Goal: Transaction & Acquisition: Purchase product/service

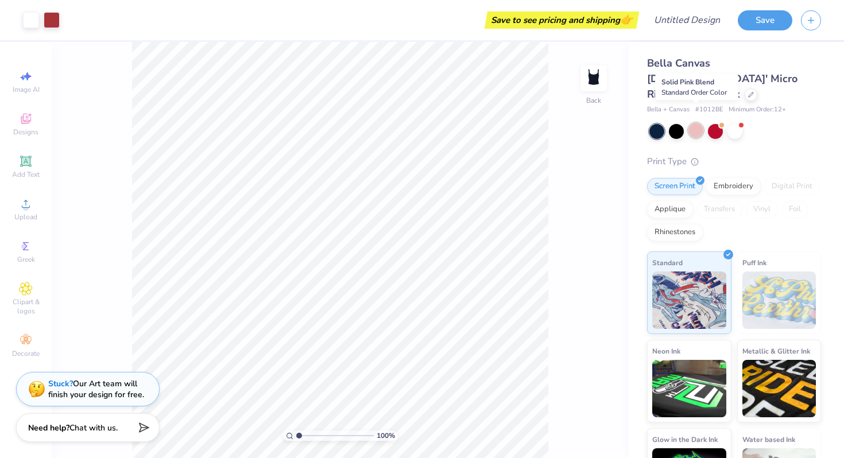
click at [691, 123] on div at bounding box center [695, 130] width 15 height 15
click at [716, 123] on div at bounding box center [715, 130] width 15 height 15
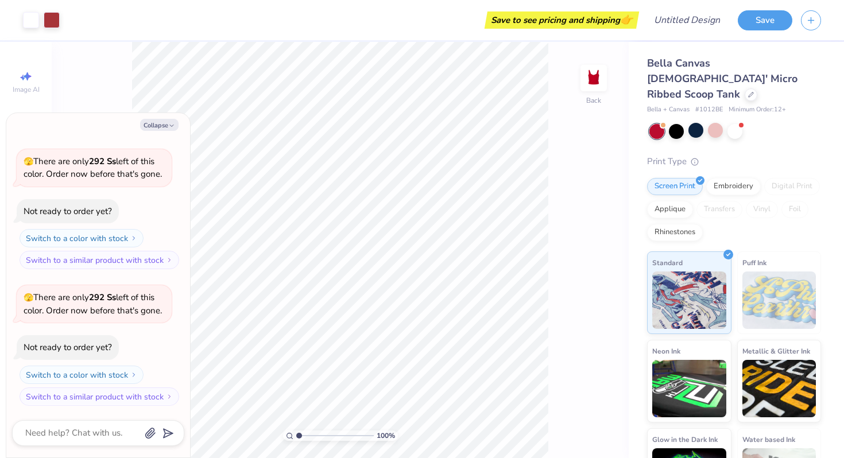
click at [653, 124] on div at bounding box center [656, 131] width 15 height 15
click at [679, 123] on div at bounding box center [676, 130] width 15 height 15
click at [728, 176] on div "Embroidery" at bounding box center [733, 184] width 55 height 17
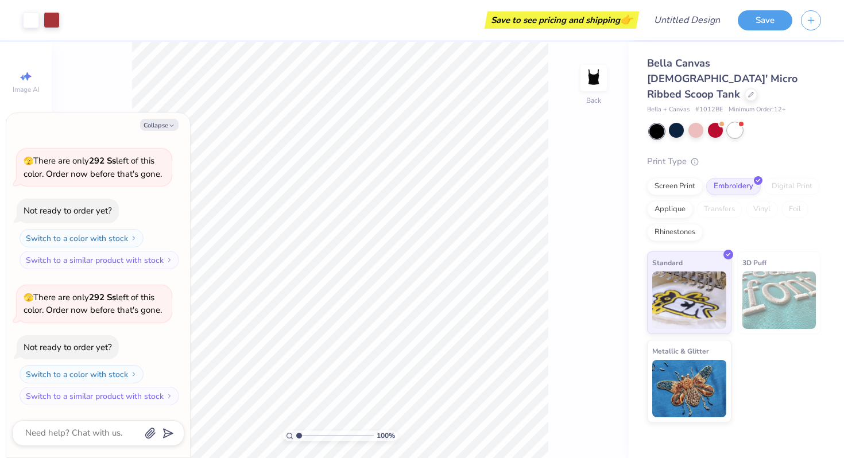
click at [741, 123] on div at bounding box center [735, 130] width 15 height 15
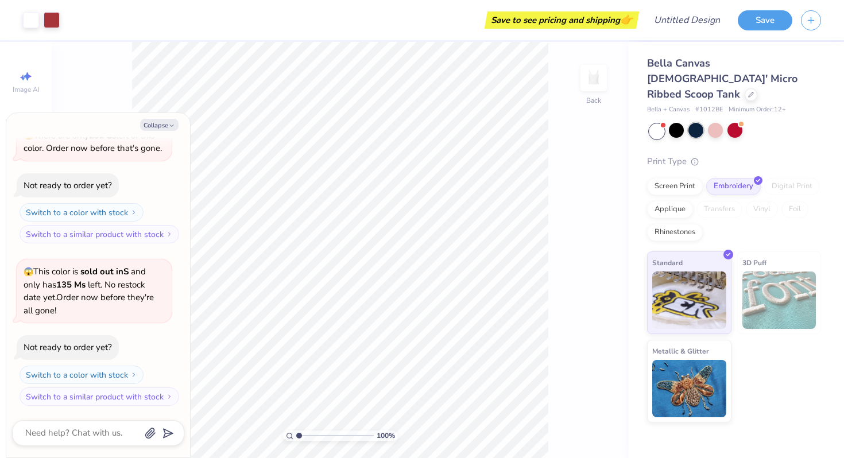
click at [698, 123] on div at bounding box center [695, 130] width 15 height 15
click at [679, 123] on div at bounding box center [676, 130] width 15 height 15
click at [50, 26] on div at bounding box center [52, 19] width 16 height 16
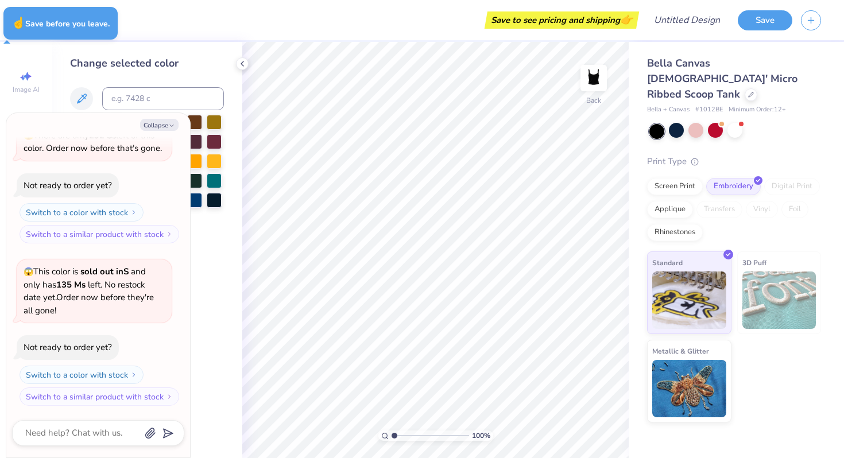
type textarea "x"
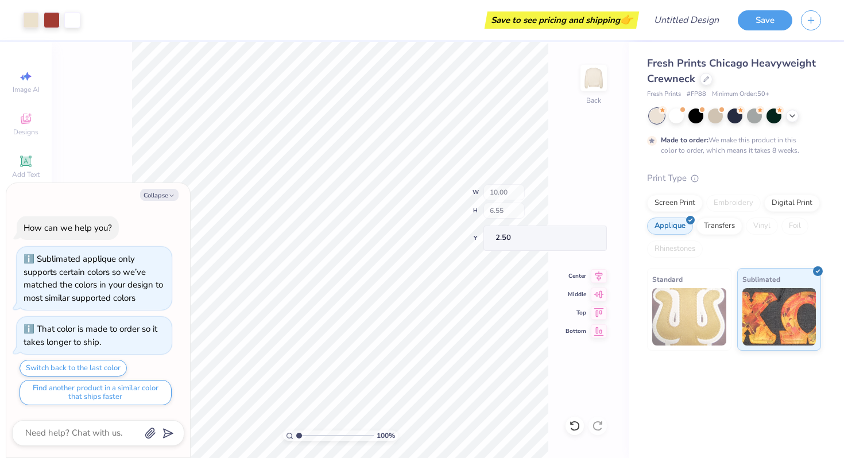
type textarea "x"
type input "2.39"
type input "0.55"
type input "7.58"
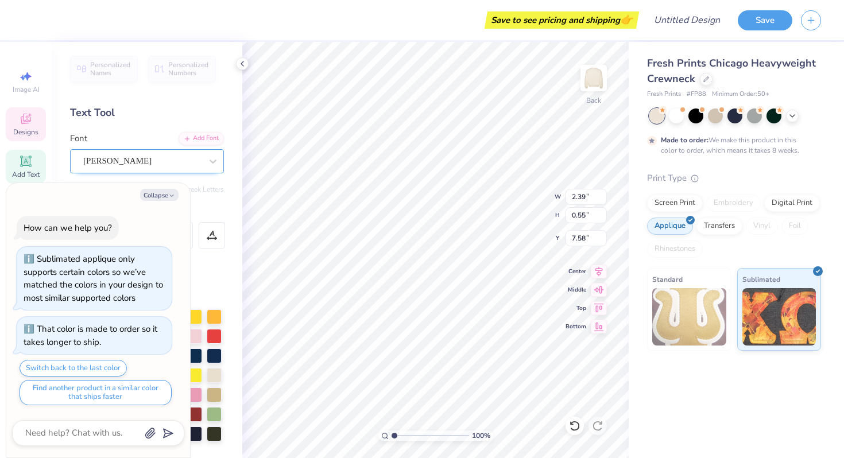
click at [116, 159] on div "[PERSON_NAME]" at bounding box center [142, 161] width 121 height 18
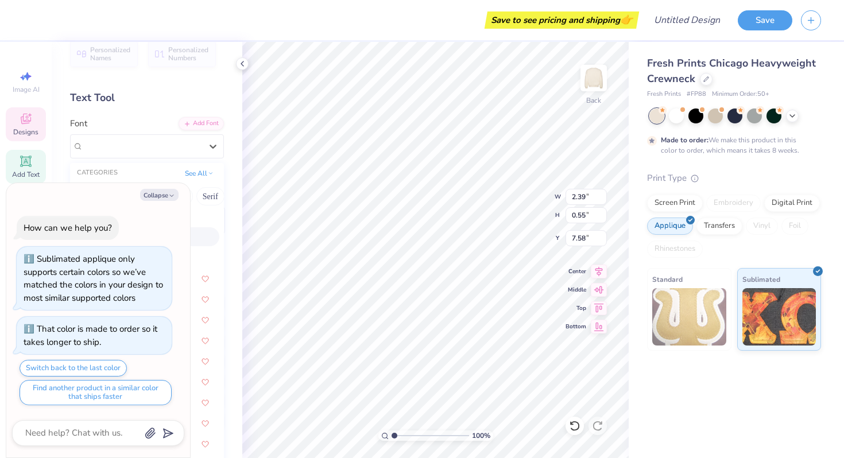
scroll to position [13, 0]
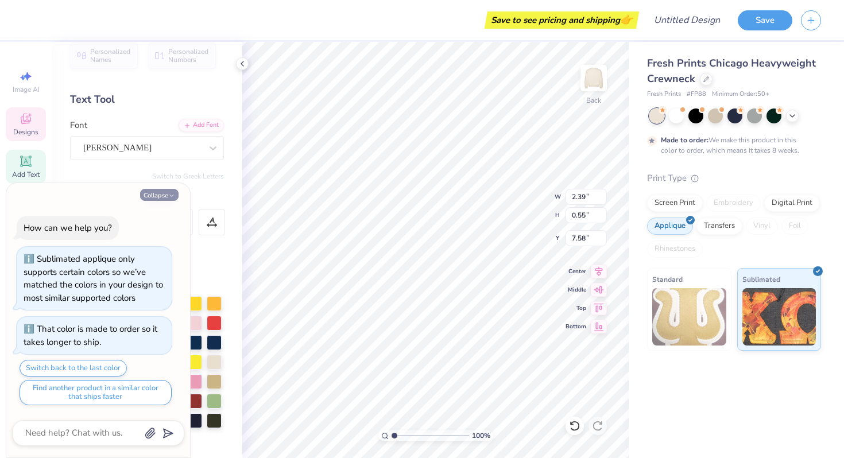
click at [169, 196] on icon "button" at bounding box center [171, 195] width 7 height 7
type textarea "x"
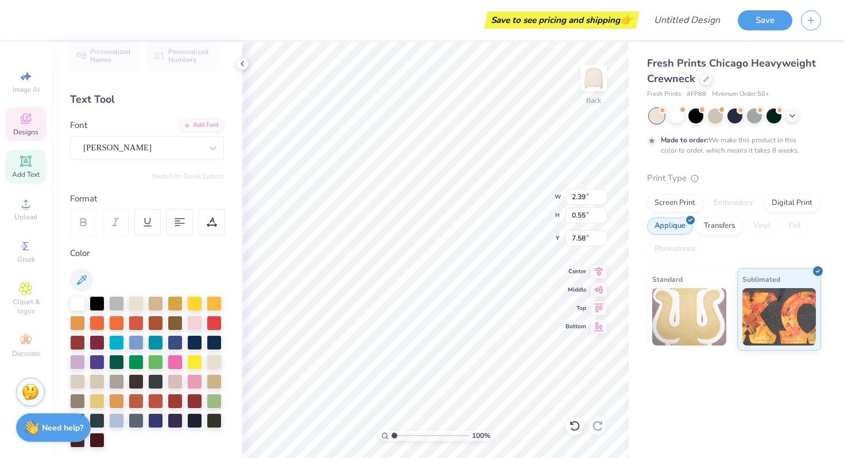
scroll to position [0, 0]
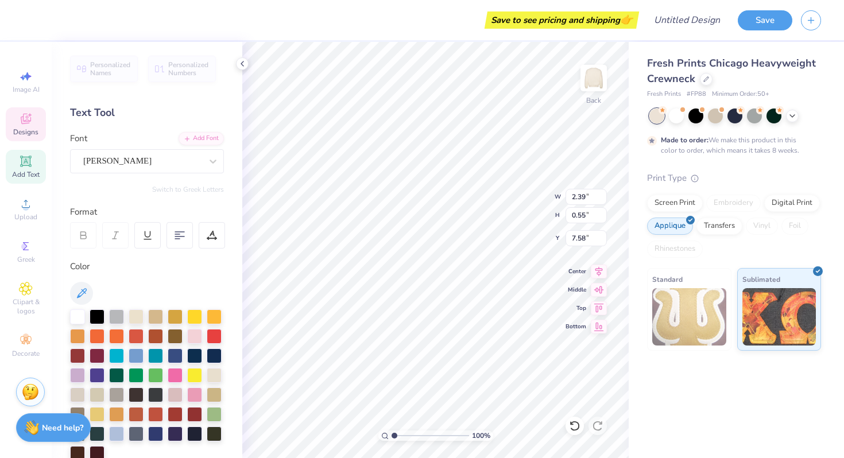
click at [30, 178] on span "Add Text" at bounding box center [26, 174] width 28 height 9
type input "5.95"
type input "1.72"
type input "9.64"
click at [30, 158] on icon at bounding box center [25, 161] width 11 height 11
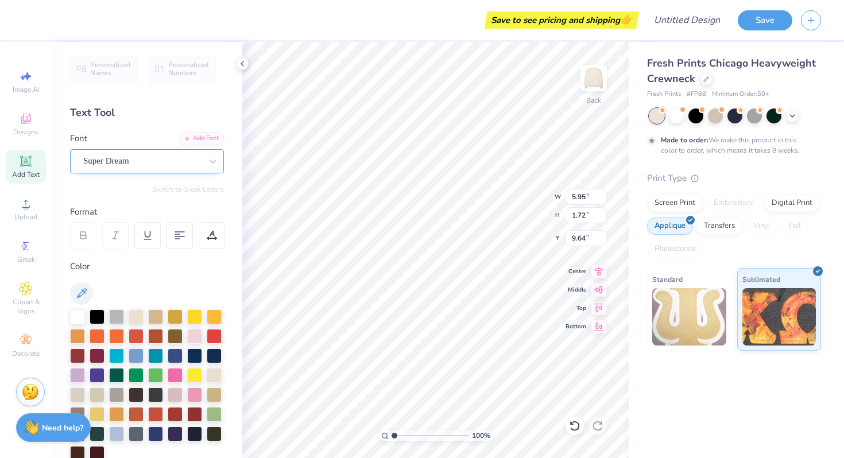
type input "2.39"
type input "0.55"
type input "7.58"
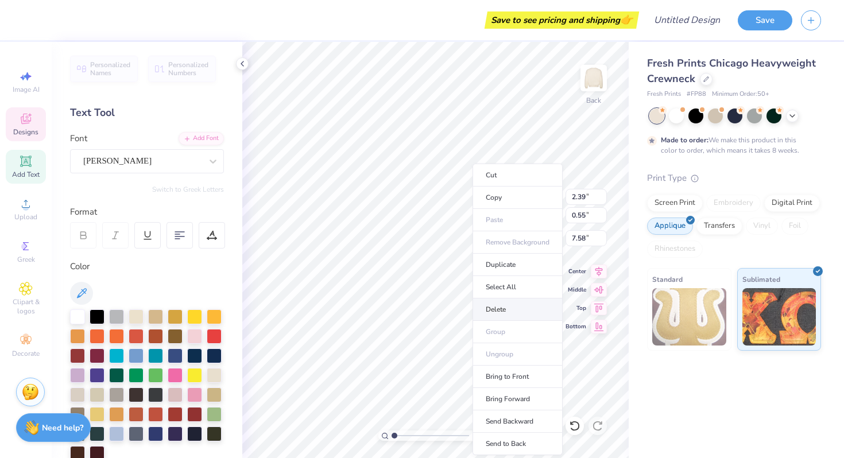
click at [496, 309] on li "Delete" at bounding box center [518, 310] width 90 height 22
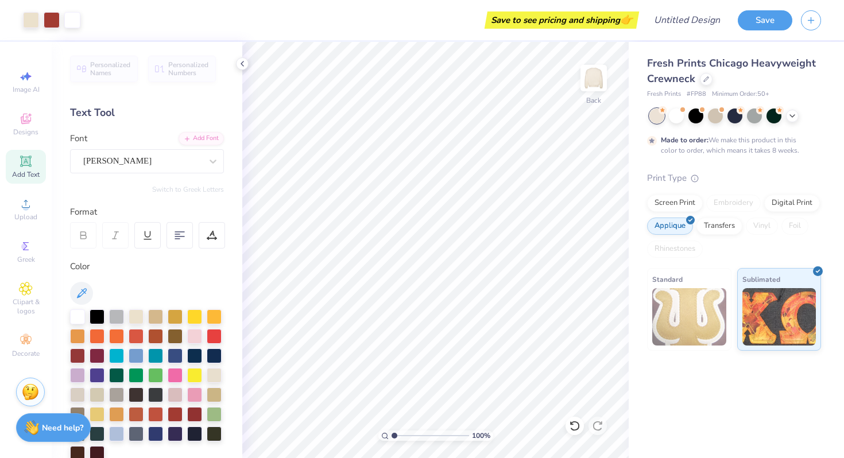
click at [737, 203] on div "Embroidery" at bounding box center [733, 203] width 55 height 17
click at [679, 362] on div "Fresh Prints Chicago Heavyweight Crewneck Fresh Prints # FP88 Minimum Order: 50…" at bounding box center [736, 250] width 215 height 416
click at [680, 332] on img at bounding box center [689, 316] width 74 height 57
click at [773, 19] on button "Save" at bounding box center [765, 19] width 55 height 20
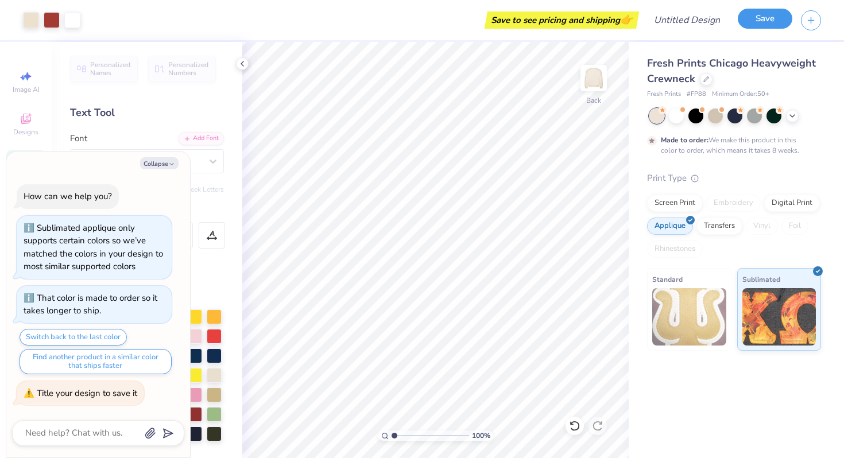
click at [771, 25] on button "Save" at bounding box center [765, 19] width 55 height 20
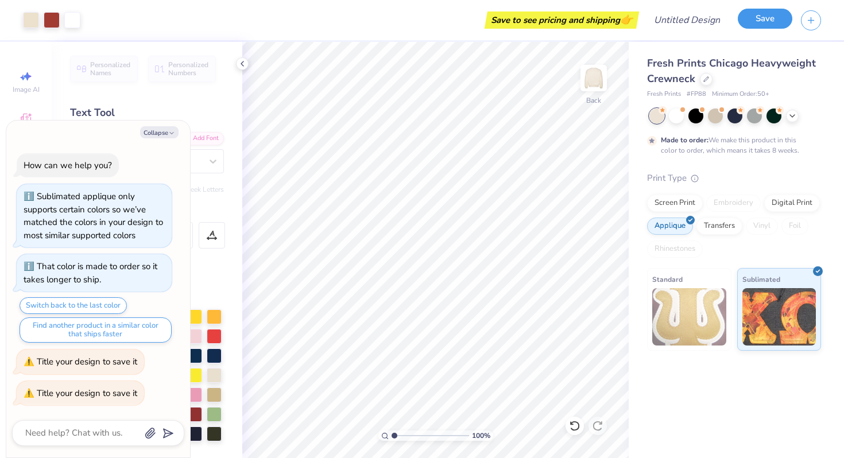
click at [771, 22] on button "Save" at bounding box center [765, 19] width 55 height 20
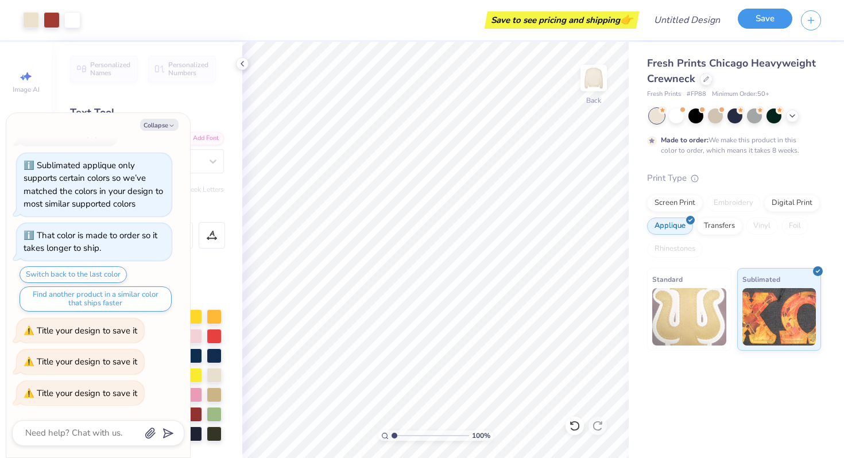
click at [771, 22] on button "Save" at bounding box center [765, 19] width 55 height 20
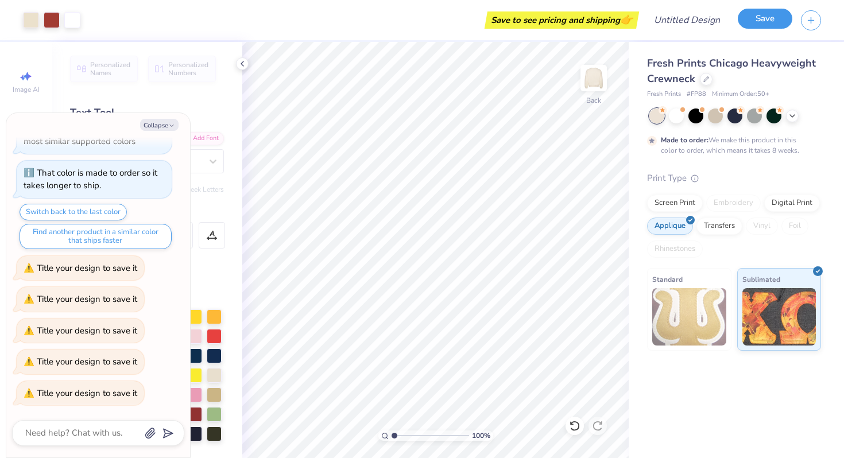
click at [771, 22] on button "Save" at bounding box center [765, 19] width 55 height 20
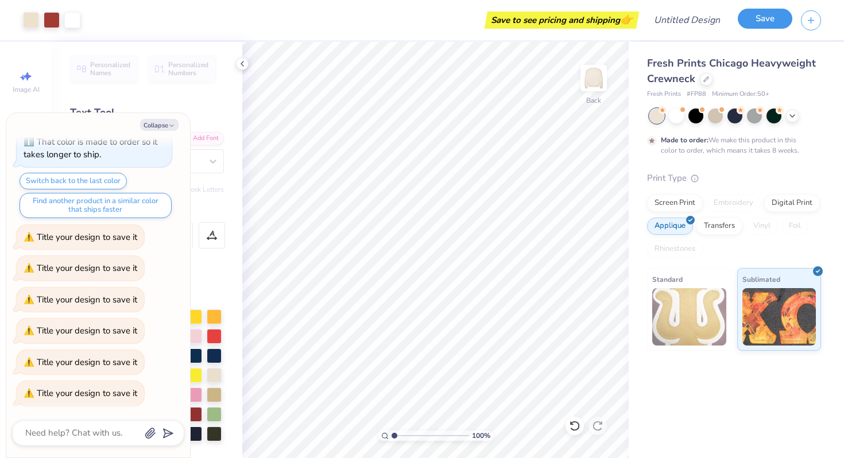
click at [771, 22] on button "Save" at bounding box center [765, 19] width 55 height 20
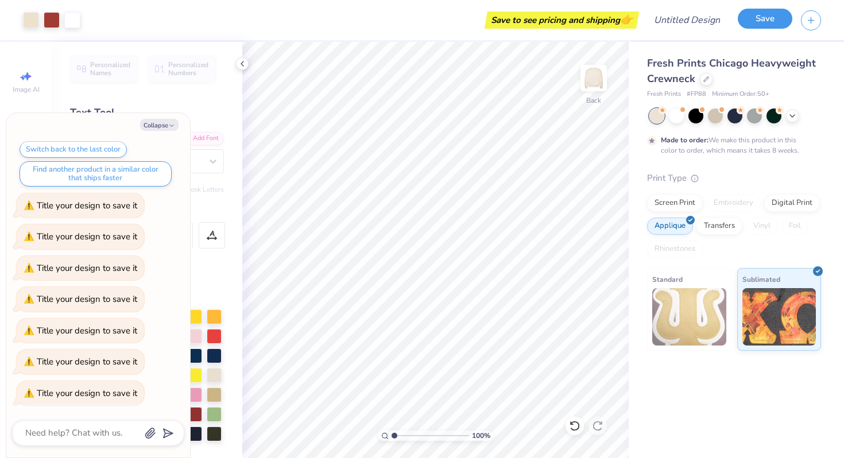
click at [771, 22] on button "Save" at bounding box center [765, 19] width 55 height 20
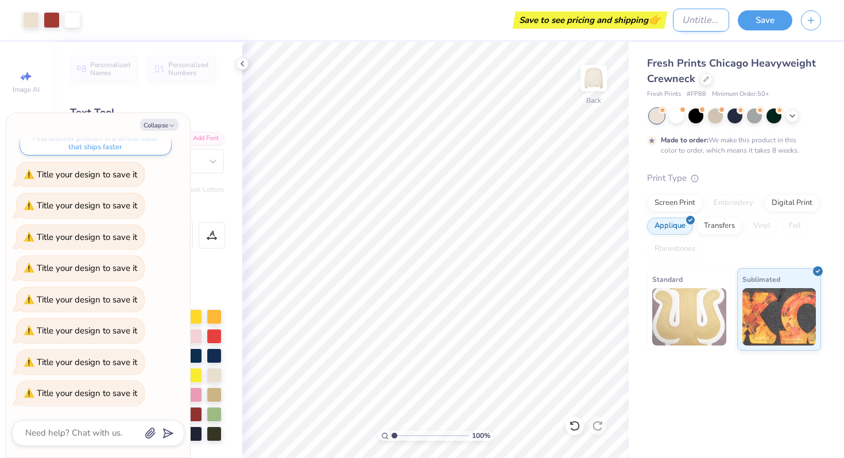
type textarea "x"
click at [690, 23] on input "Design Title" at bounding box center [701, 20] width 56 height 23
type input "m"
type textarea "x"
type input "me"
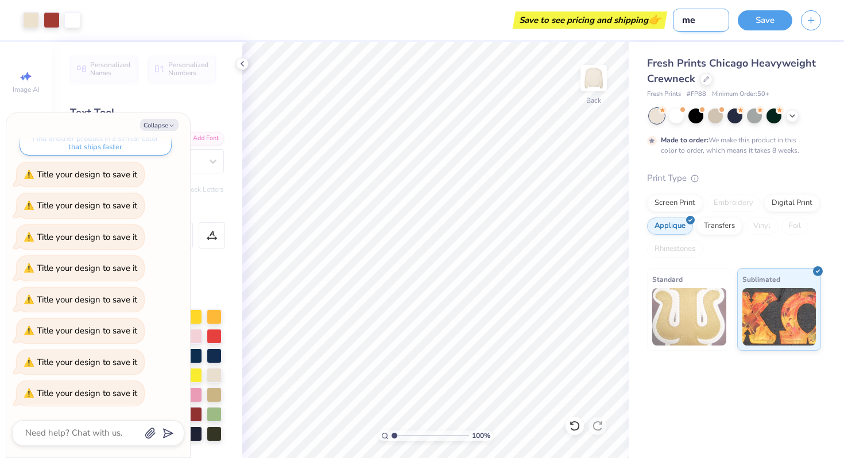
type textarea "x"
type input "mer"
type textarea "x"
type input "merc"
type textarea "x"
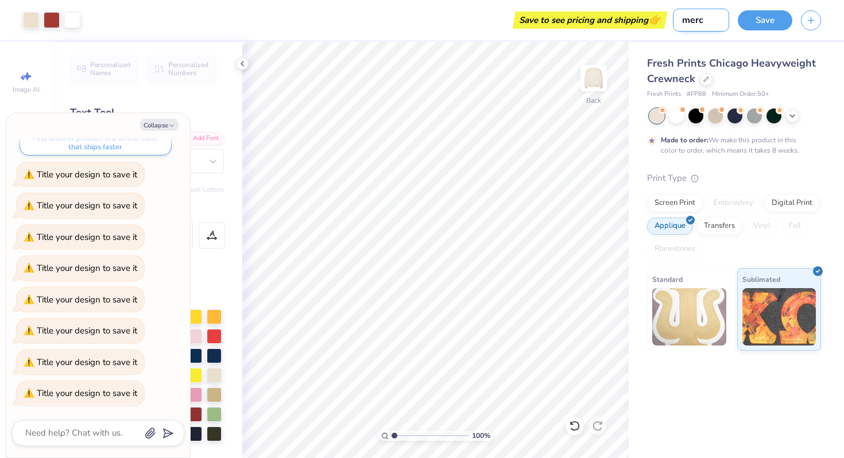
type input "merch"
type textarea "x"
type input "merch"
click at [782, 24] on button "Save" at bounding box center [765, 19] width 55 height 20
type textarea "x"
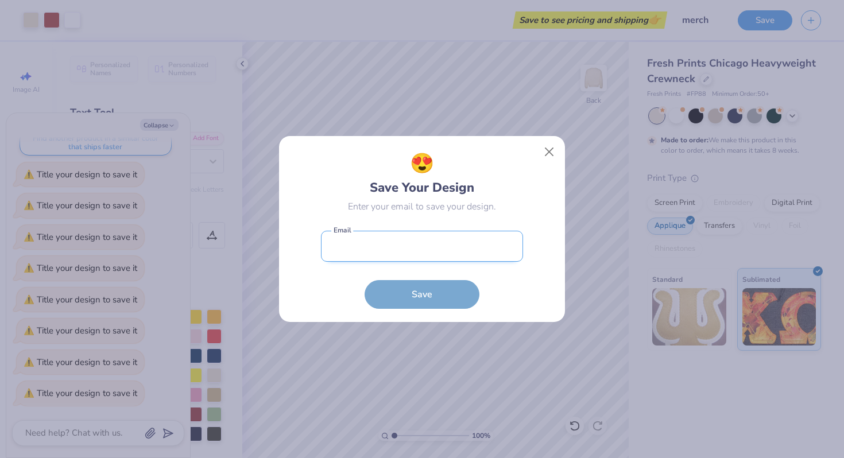
click at [443, 254] on input "email" at bounding box center [422, 247] width 202 height 32
type input "isabellacastellano26@gmail.com"
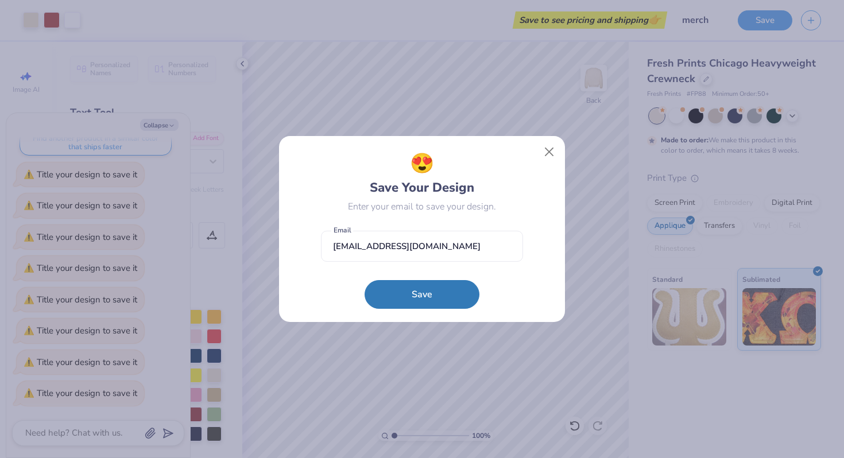
click at [431, 280] on form "isabellacastellano26@gmail.com Email Save" at bounding box center [422, 267] width 202 height 84
click at [431, 292] on button "Save" at bounding box center [422, 291] width 115 height 29
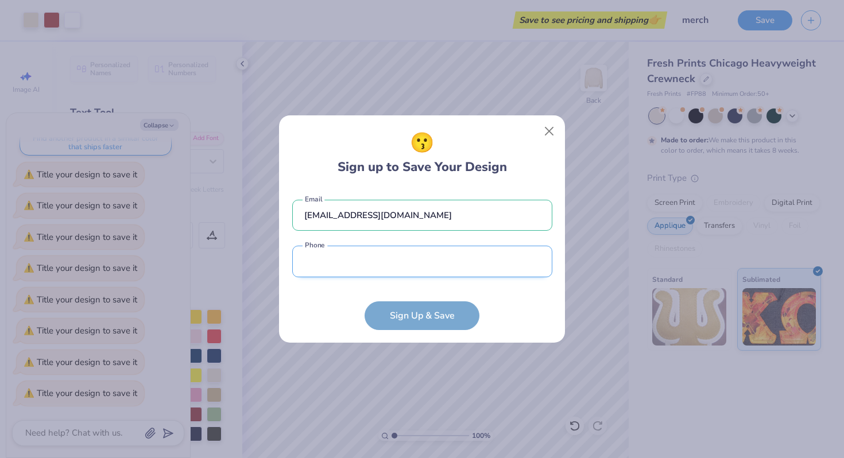
click at [410, 249] on input "tel" at bounding box center [422, 262] width 260 height 32
type input "(904) 325-3599"
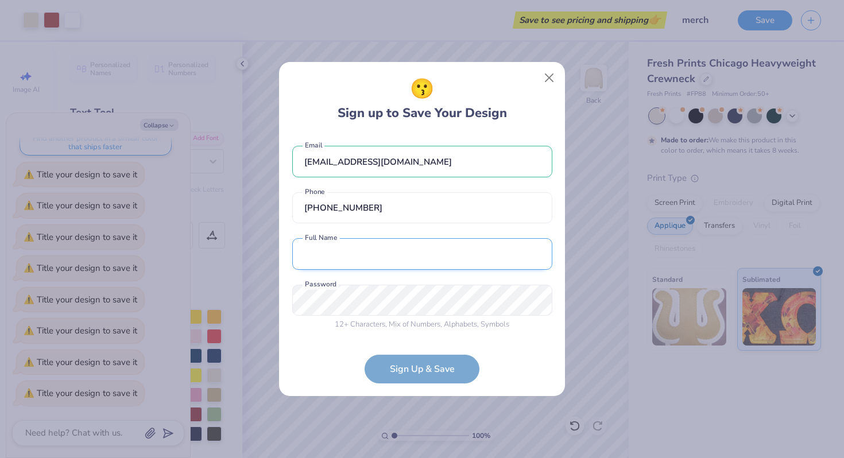
click at [378, 257] on input "text" at bounding box center [422, 254] width 260 height 32
type input "Isabella Rose Castellano"
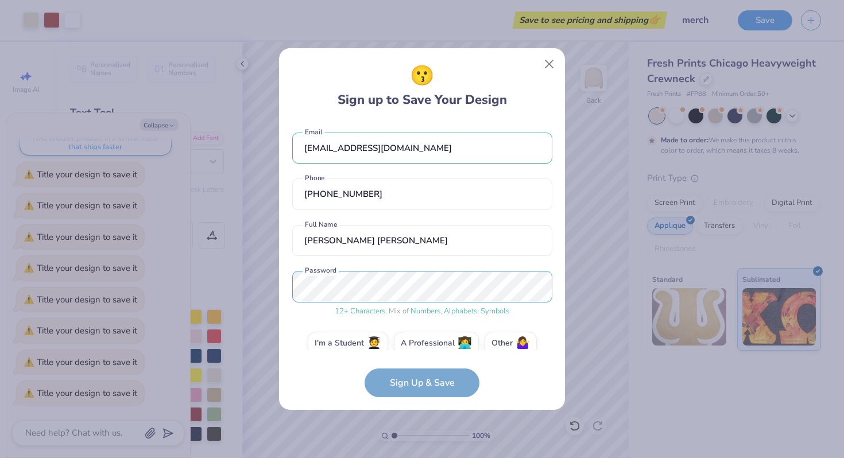
scroll to position [16, 0]
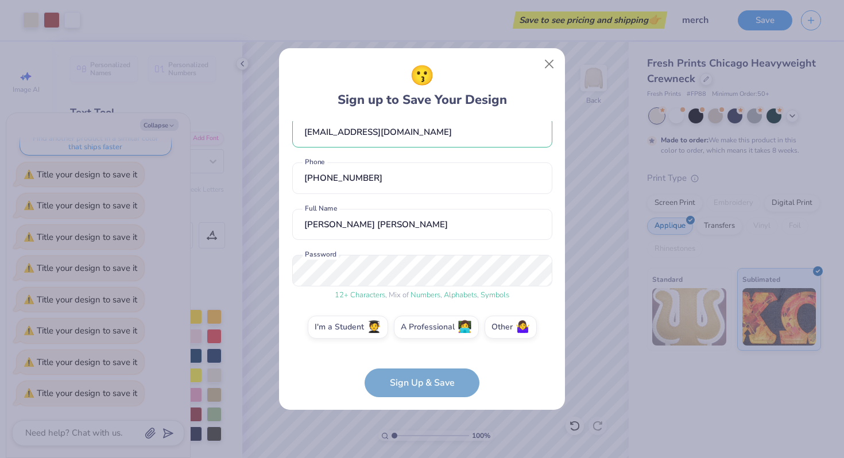
click at [389, 385] on form "isabellacastellano26@gmail.com Email (904) 325-3599 Phone Isabella Rose Castell…" at bounding box center [422, 259] width 260 height 276
click at [339, 322] on label "I'm a Student 🧑‍🎓" at bounding box center [348, 325] width 80 height 23
click at [419, 343] on input "I'm a Student 🧑‍🎓" at bounding box center [422, 346] width 7 height 7
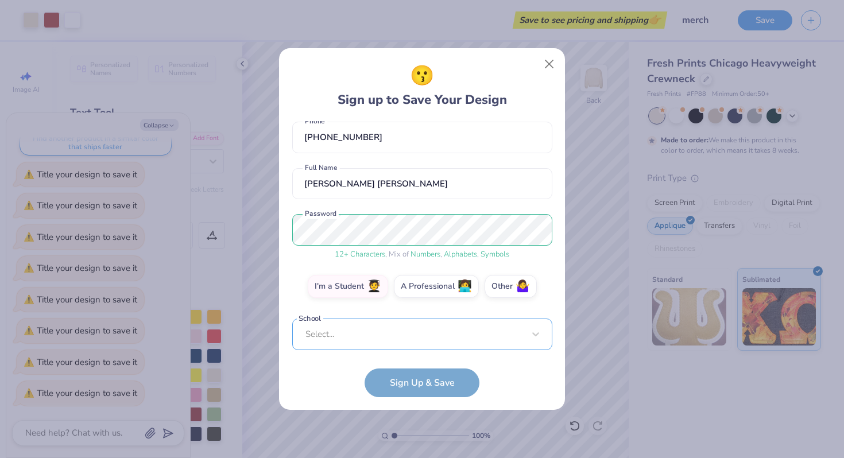
click at [383, 327] on div "Select..." at bounding box center [422, 335] width 260 height 32
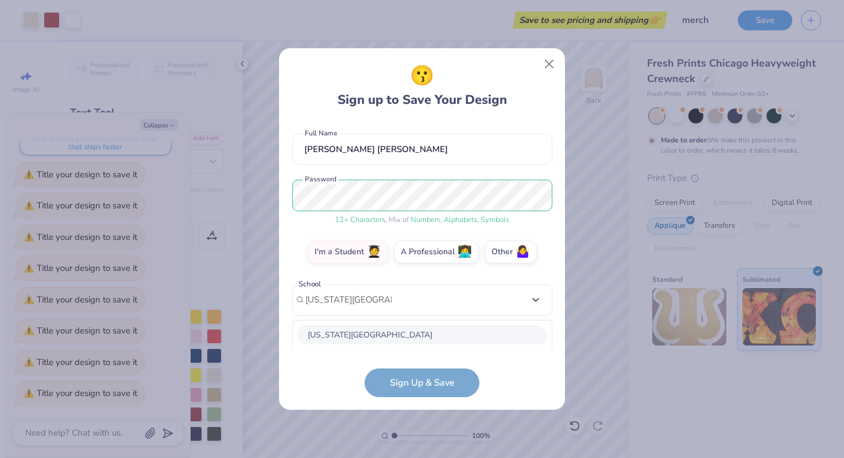
scroll to position [235, 0]
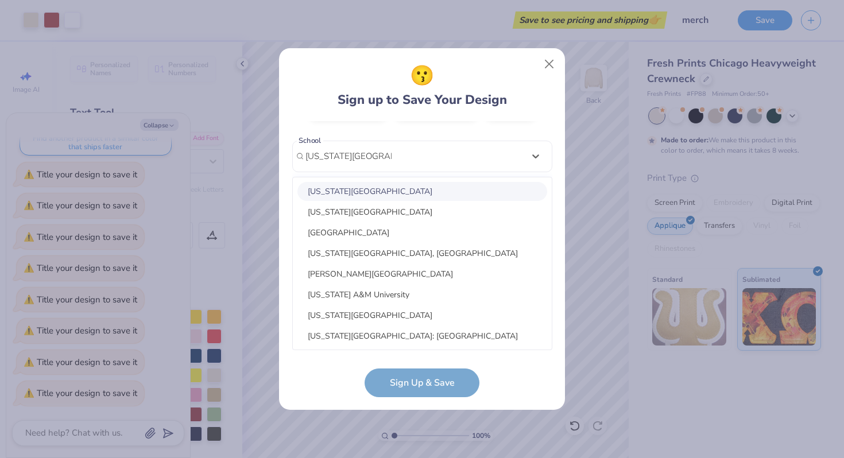
click at [380, 198] on div "Florida State University" at bounding box center [422, 191] width 250 height 19
type input "florida state university"
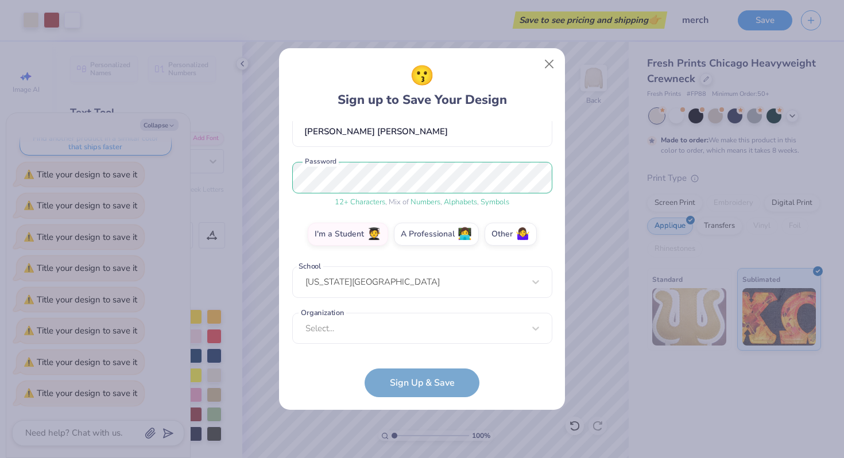
scroll to position [109, 0]
click at [393, 385] on form "isabellacastellano26@gmail.com Email (904) 325-3599 Phone Isabella Rose Castell…" at bounding box center [422, 259] width 260 height 276
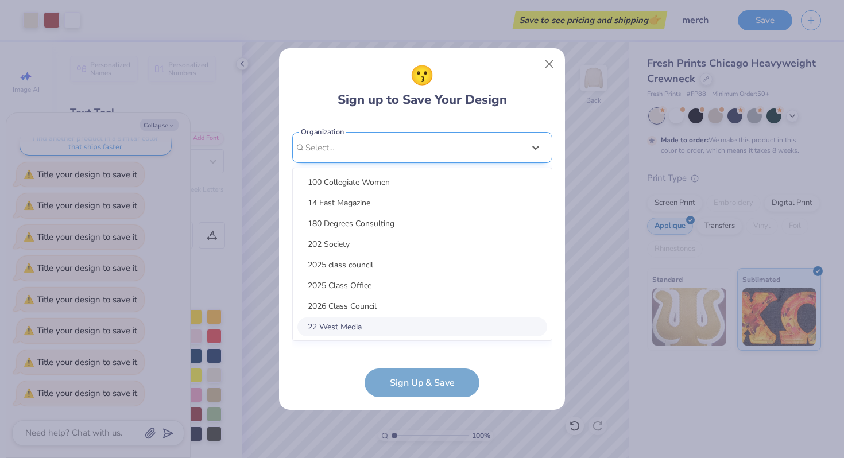
click at [393, 323] on div "option focused, 8 of 15. 15 results available. Use Up and Down to choose option…" at bounding box center [422, 237] width 260 height 210
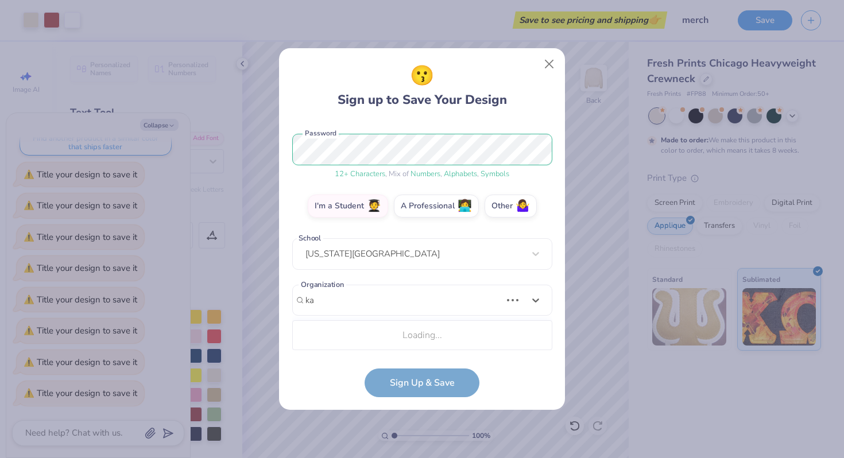
type input "k"
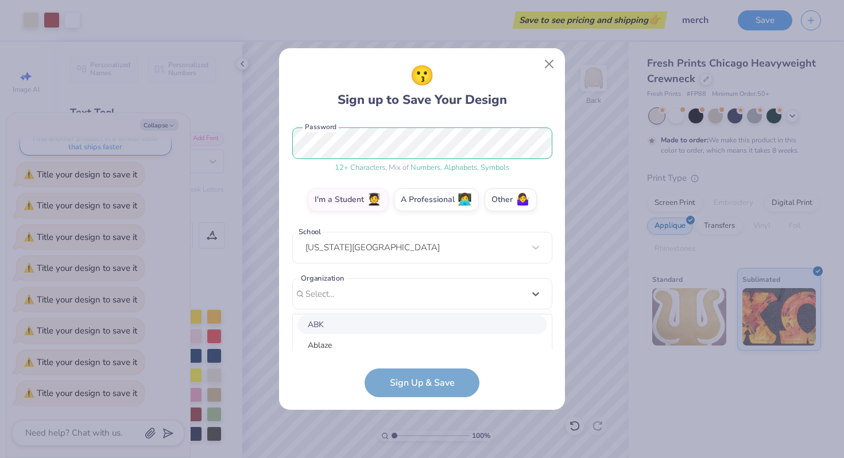
scroll to position [0, 0]
click at [365, 328] on div "100 Collegiate Women" at bounding box center [422, 328] width 250 height 19
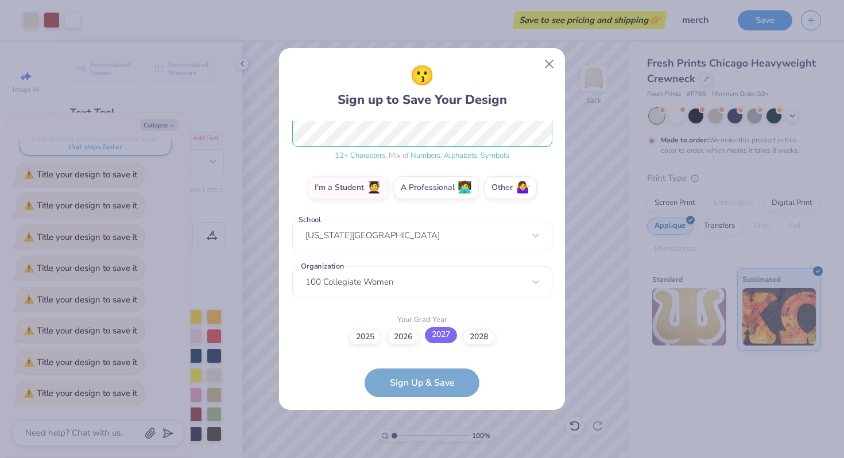
click at [440, 337] on label "2027" at bounding box center [441, 335] width 32 height 16
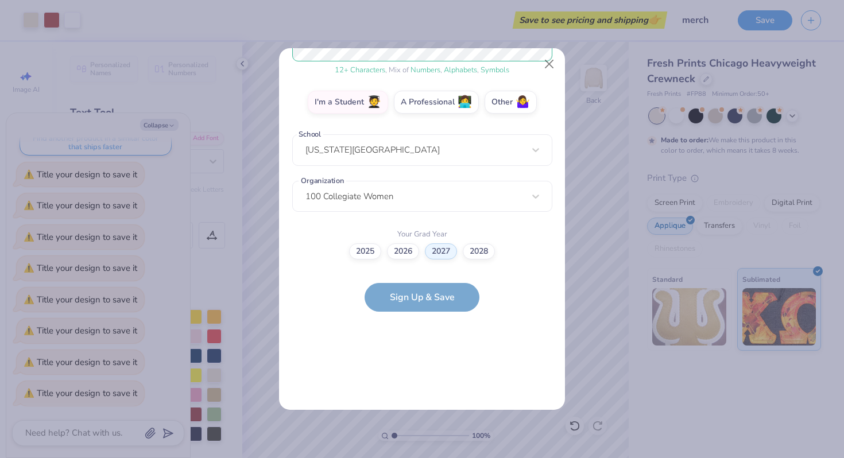
scroll to position [0, 0]
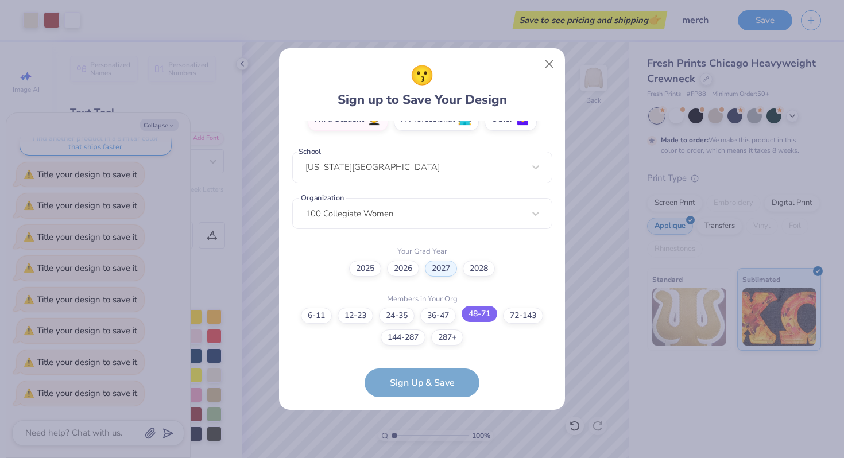
click at [483, 316] on label "48-71" at bounding box center [480, 314] width 36 height 16
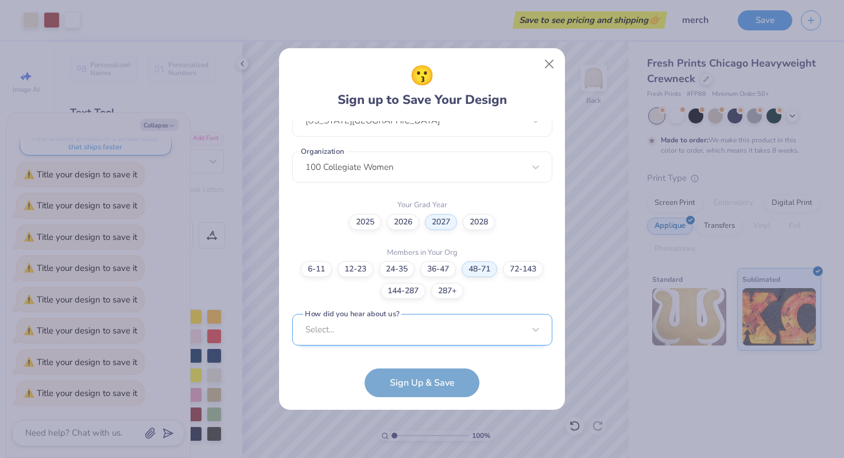
scroll to position [443, 0]
click at [420, 335] on div "Select..." at bounding box center [422, 329] width 260 height 32
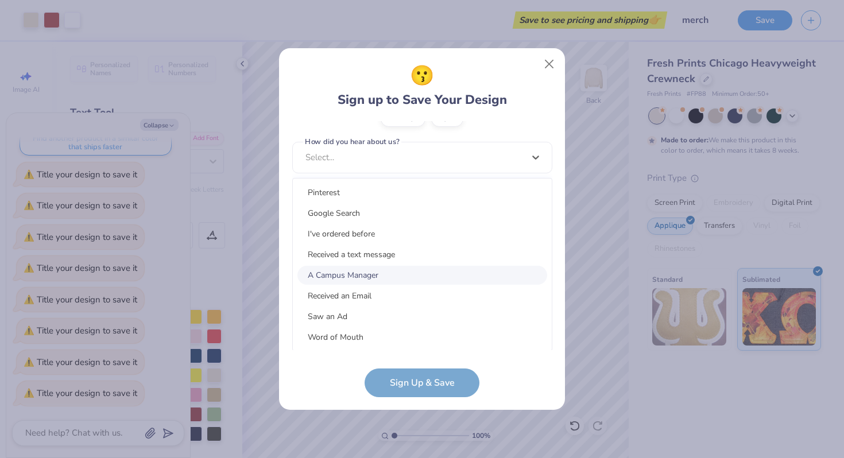
click at [392, 281] on div "A Campus Manager" at bounding box center [422, 275] width 250 height 19
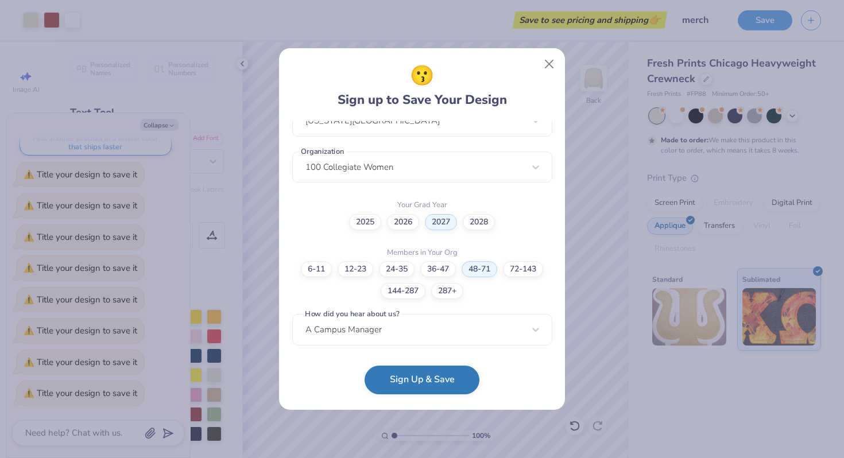
click at [393, 389] on button "Sign Up & Save" at bounding box center [422, 380] width 115 height 29
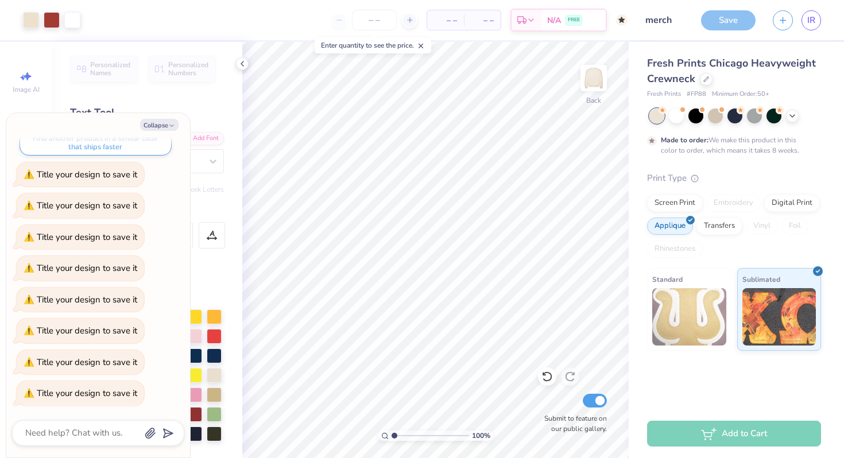
click at [706, 431] on div "Add to Cart" at bounding box center [734, 434] width 174 height 26
click at [729, 440] on div "Add to Cart" at bounding box center [734, 434] width 174 height 26
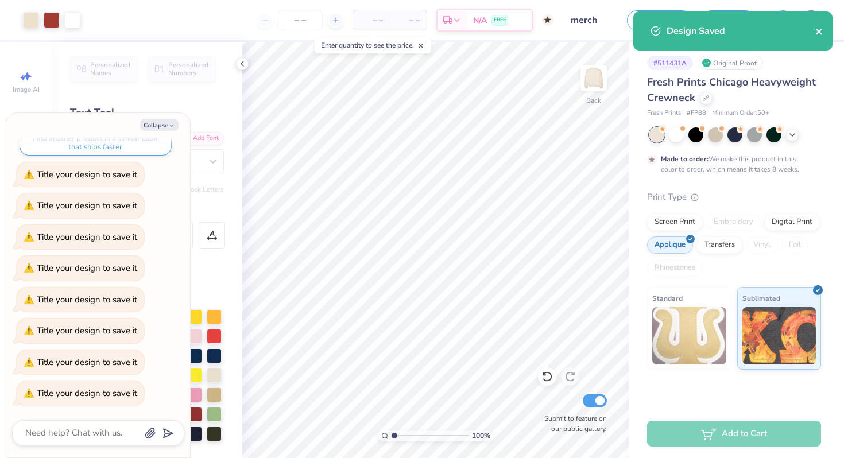
click at [819, 28] on icon "close" at bounding box center [819, 31] width 8 height 9
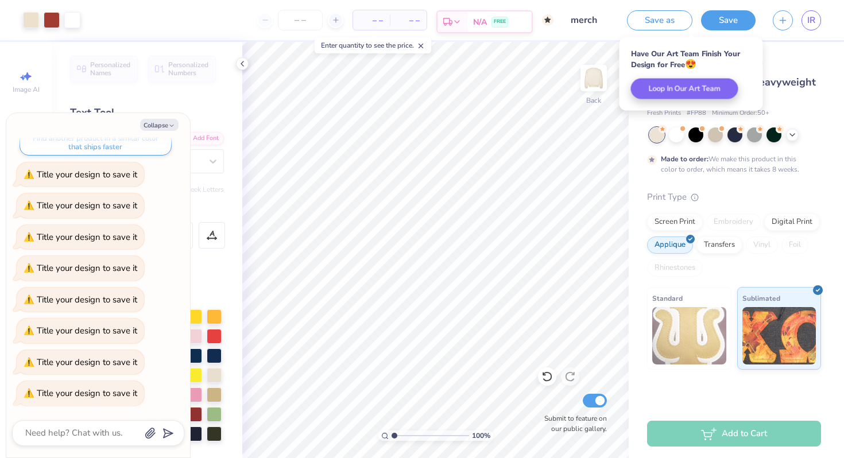
click at [474, 19] on span "N/A" at bounding box center [480, 22] width 14 height 12
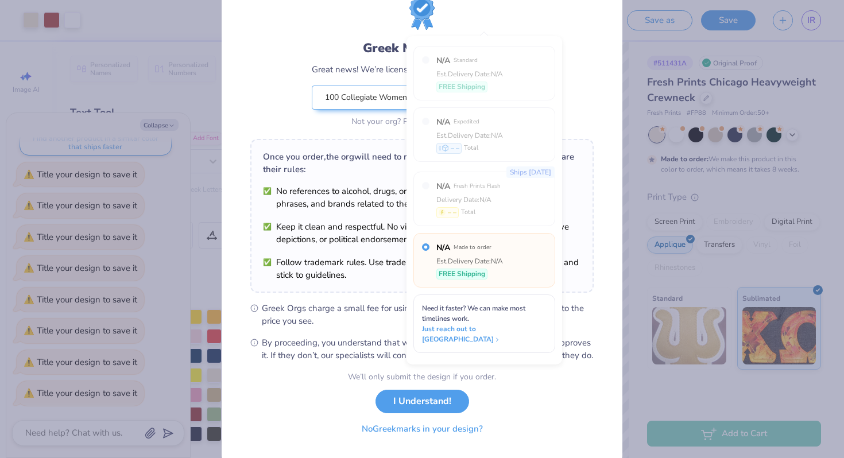
scroll to position [79, 0]
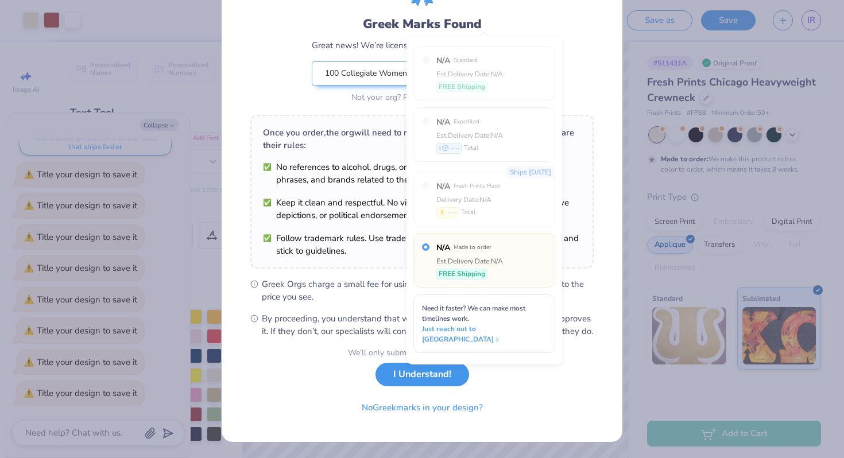
click at [390, 385] on button "I Understand!" at bounding box center [423, 375] width 94 height 24
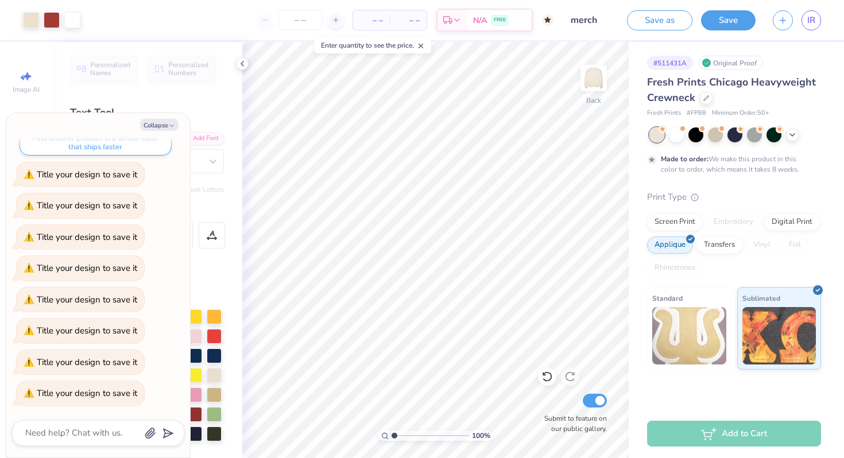
type textarea "x"
click at [480, 21] on span "N/A" at bounding box center [480, 22] width 14 height 12
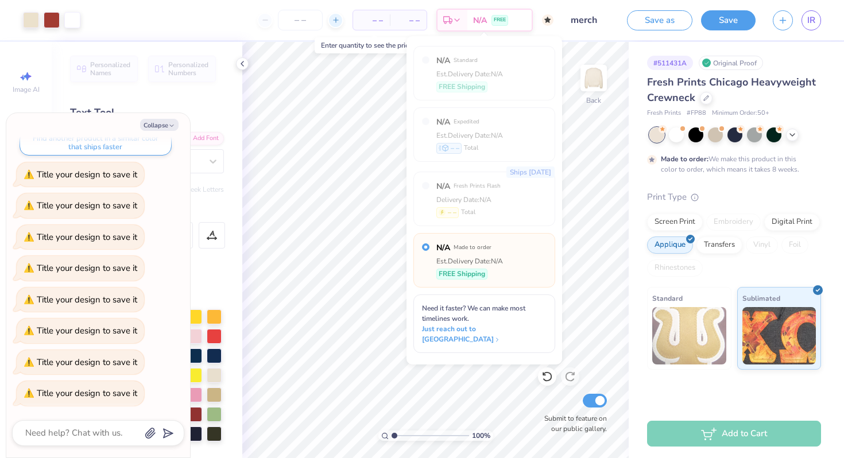
click at [332, 22] on icon at bounding box center [336, 20] width 8 height 8
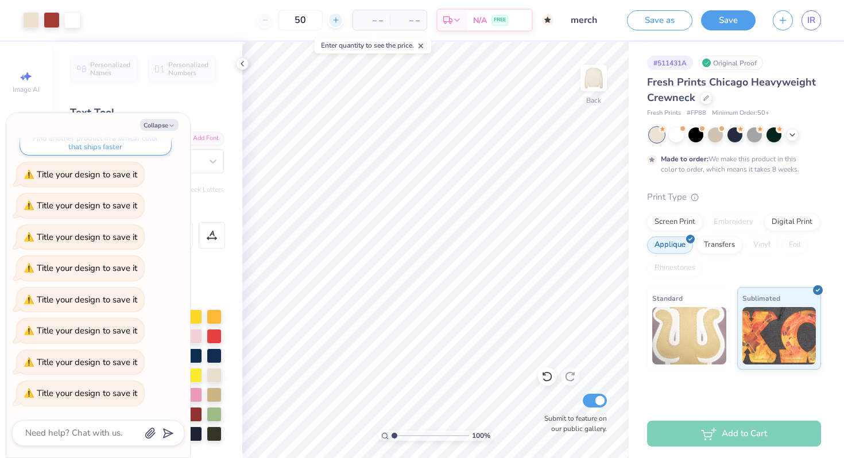
click at [332, 22] on icon at bounding box center [336, 20] width 8 height 8
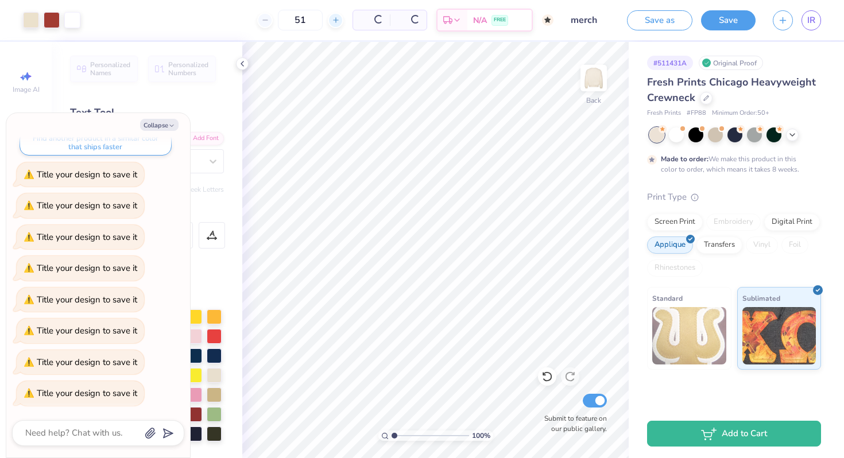
click at [332, 22] on icon at bounding box center [336, 20] width 8 height 8
click at [225, 19] on icon at bounding box center [220, 20] width 8 height 8
type input "51"
click at [387, 44] on div "Art colors 51 $76.83 Per Item $3,918.33 Total Est. Delivery Oct 18 - 21 FREE De…" at bounding box center [422, 229] width 844 height 458
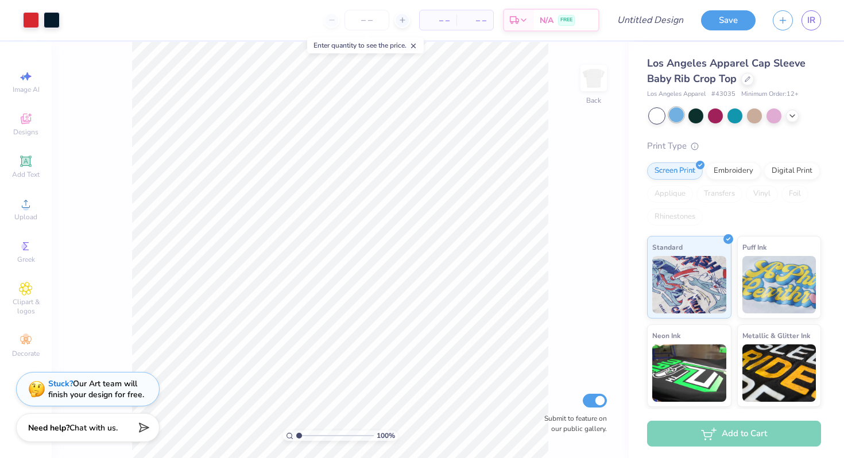
click at [676, 114] on div at bounding box center [676, 114] width 15 height 15
click at [702, 115] on div at bounding box center [695, 114] width 15 height 15
click at [655, 113] on div at bounding box center [656, 116] width 15 height 15
click at [771, 108] on div at bounding box center [774, 114] width 15 height 15
click at [795, 114] on icon at bounding box center [792, 114] width 9 height 9
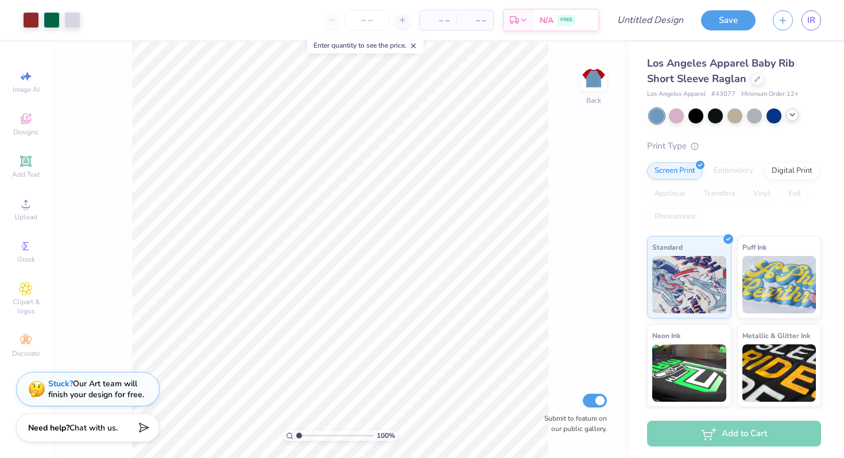
click at [798, 113] on div at bounding box center [792, 115] width 13 height 13
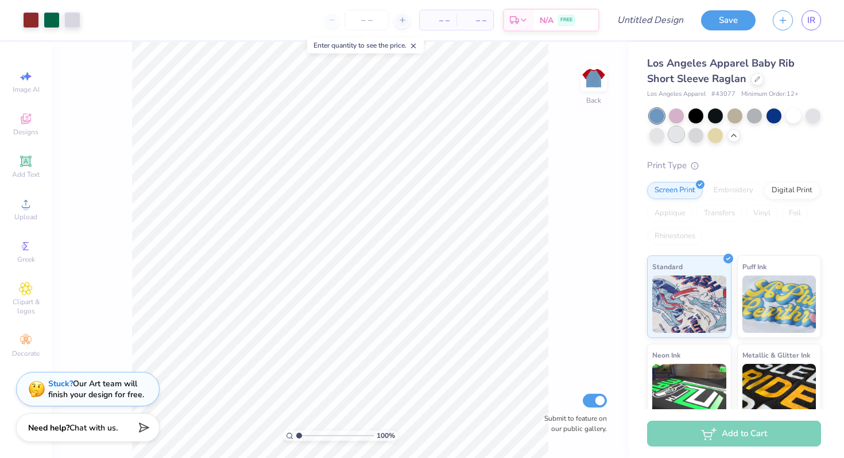
click at [674, 137] on div at bounding box center [676, 134] width 15 height 15
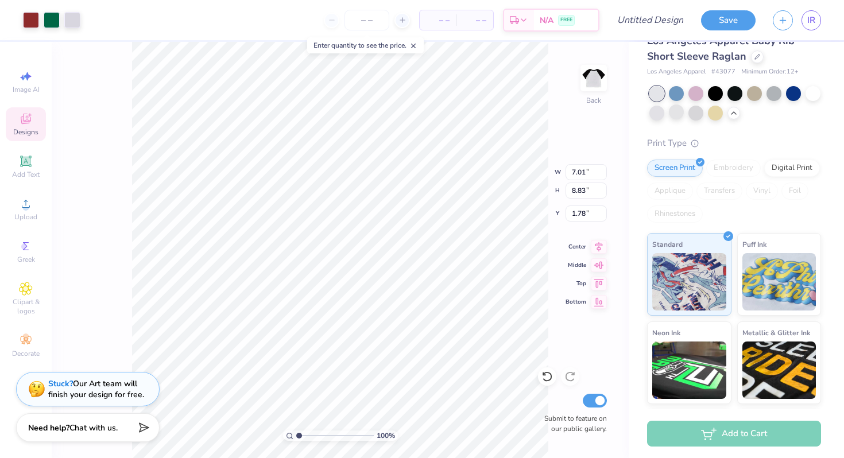
click at [566, 80] on div "100 % Back W 7.01 7.01 " H 8.83 8.83 " Y 1.78 1.78 " Center Middle Top Bottom S…" at bounding box center [340, 250] width 577 height 416
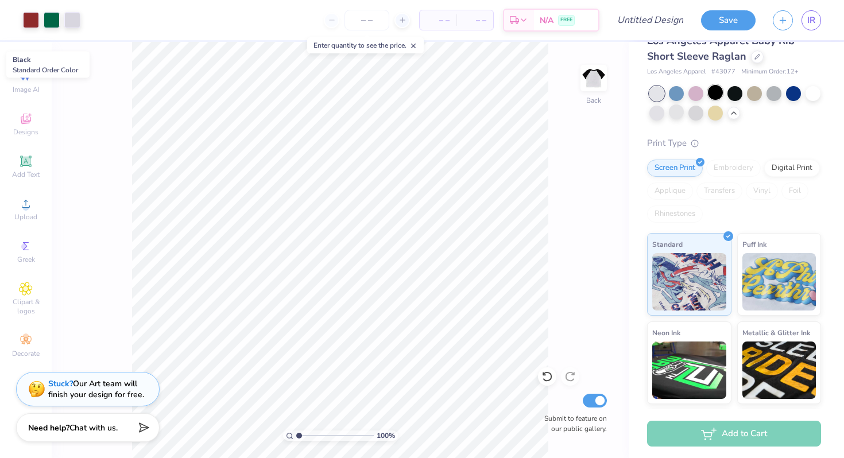
click at [722, 90] on div at bounding box center [715, 92] width 15 height 15
click at [655, 123] on div "Los Angeles Apparel Baby Rib Short Sleeve Raglan Los Angeles Apparel # 43077 Mi…" at bounding box center [734, 262] width 174 height 459
click at [655, 119] on div at bounding box center [656, 112] width 15 height 15
click at [708, 97] on div at bounding box center [715, 92] width 15 height 15
click at [68, 18] on div at bounding box center [72, 19] width 16 height 16
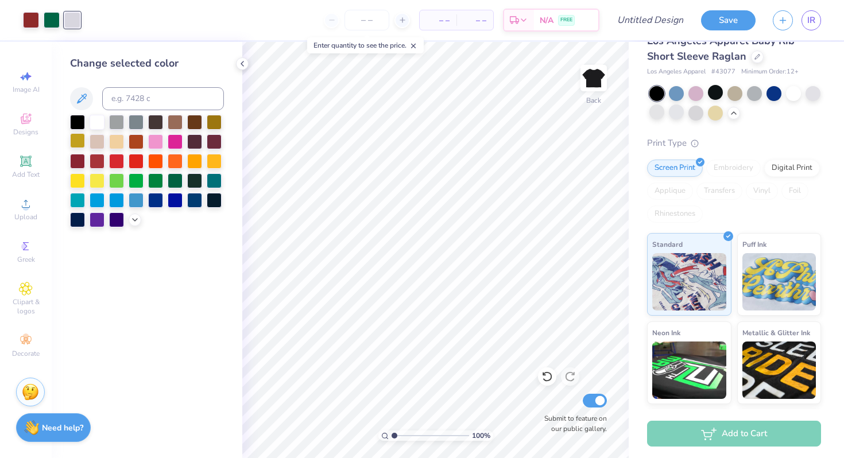
click at [78, 143] on div at bounding box center [77, 140] width 15 height 15
click at [152, 180] on div at bounding box center [155, 179] width 15 height 15
click at [138, 156] on div at bounding box center [136, 160] width 15 height 15
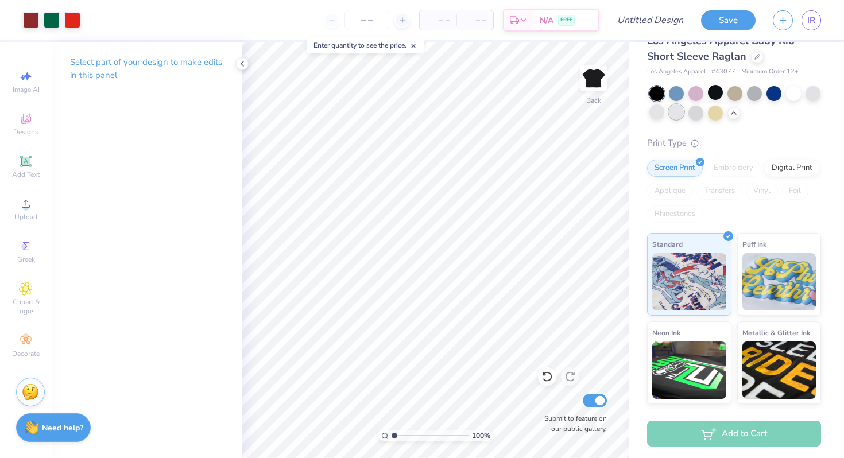
click at [679, 109] on div at bounding box center [676, 112] width 15 height 15
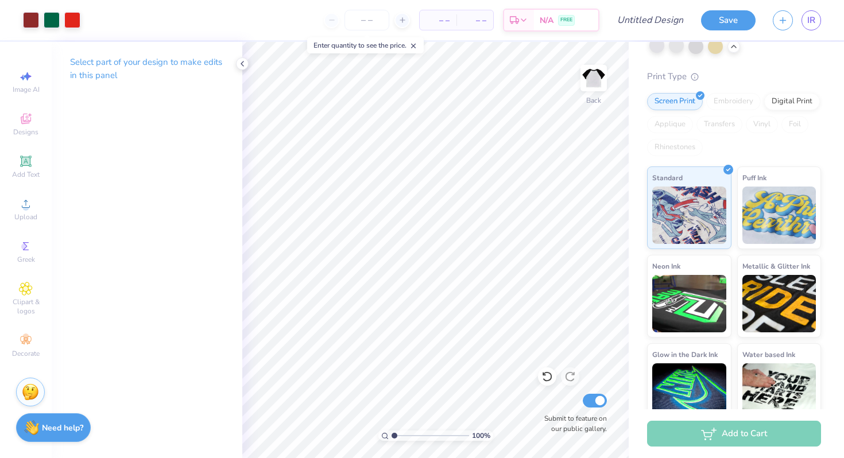
scroll to position [106, 0]
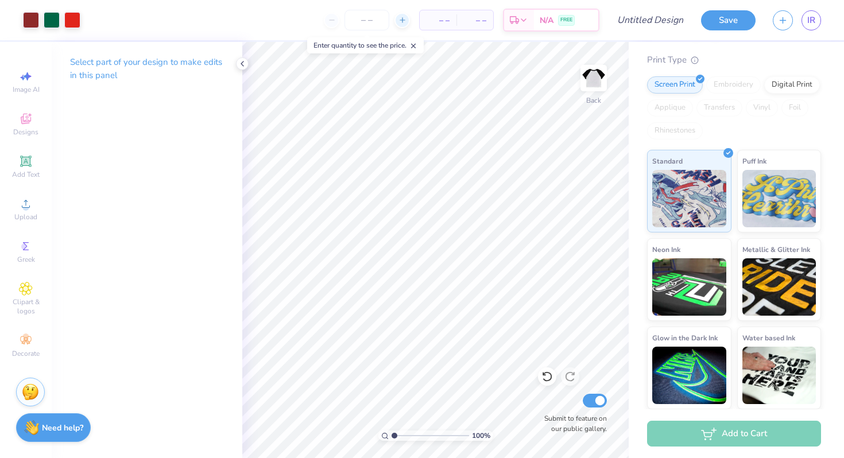
click at [401, 18] on icon at bounding box center [402, 20] width 8 height 8
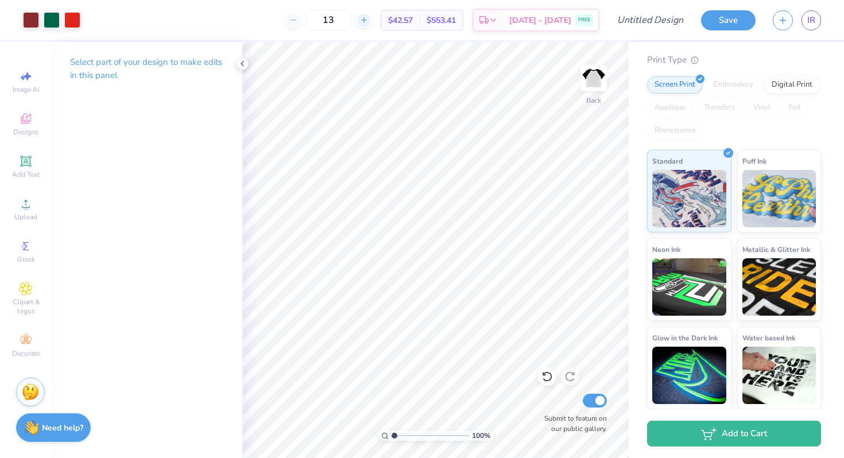
click at [401, 18] on div "13 $42.57 Per Item $553.41 Total Est. Delivery Sep 6 - 9 FREE" at bounding box center [344, 20] width 510 height 40
click at [372, 18] on div at bounding box center [364, 21] width 16 height 16
drag, startPoint x: 360, startPoint y: 19, endPoint x: 344, endPoint y: 20, distance: 16.1
click at [344, 20] on input "14" at bounding box center [328, 20] width 45 height 21
type input "51"
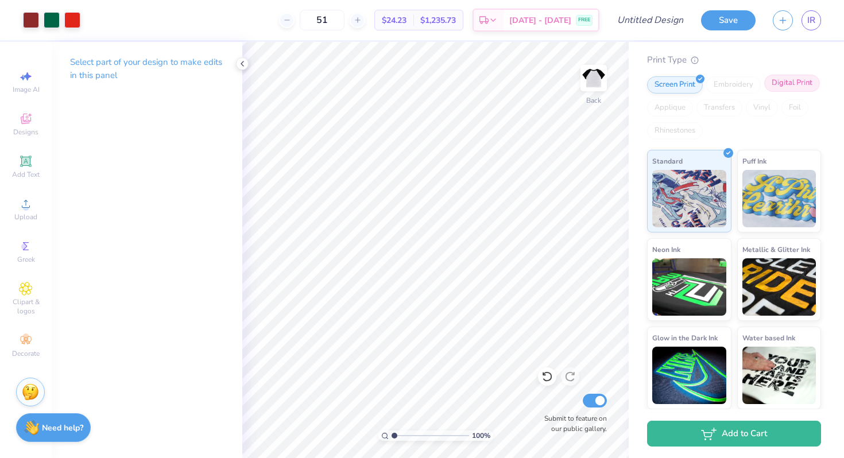
click at [790, 84] on div "Digital Print" at bounding box center [792, 83] width 56 height 17
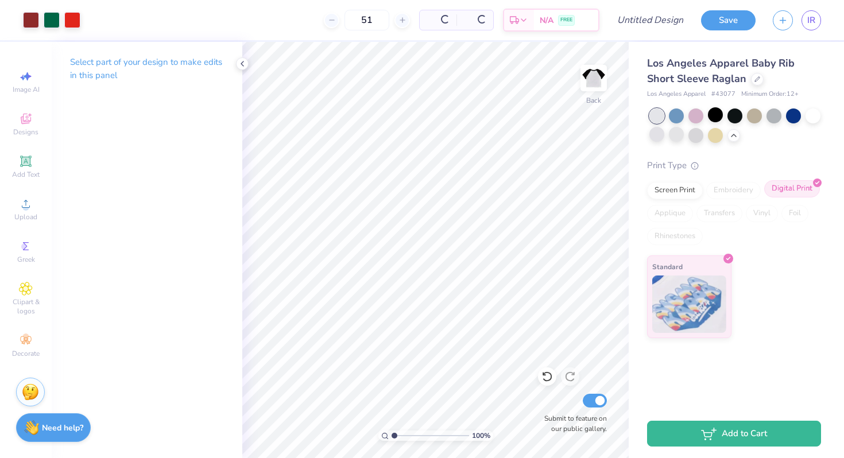
scroll to position [0, 0]
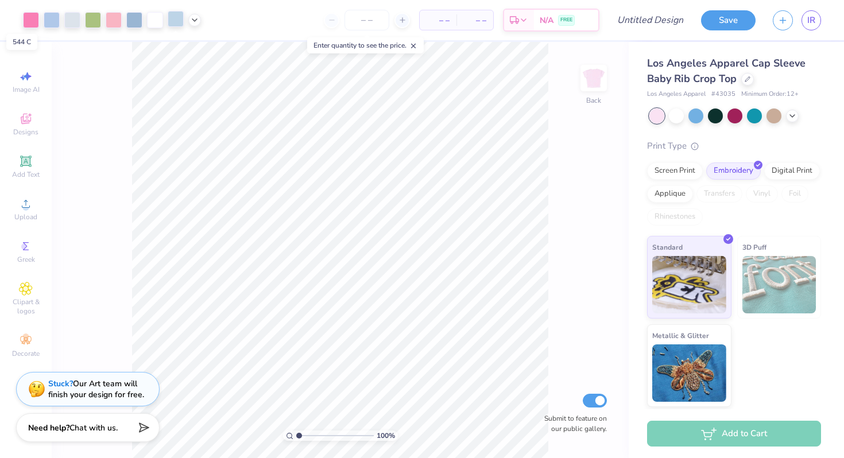
click at [181, 22] on div at bounding box center [176, 19] width 16 height 16
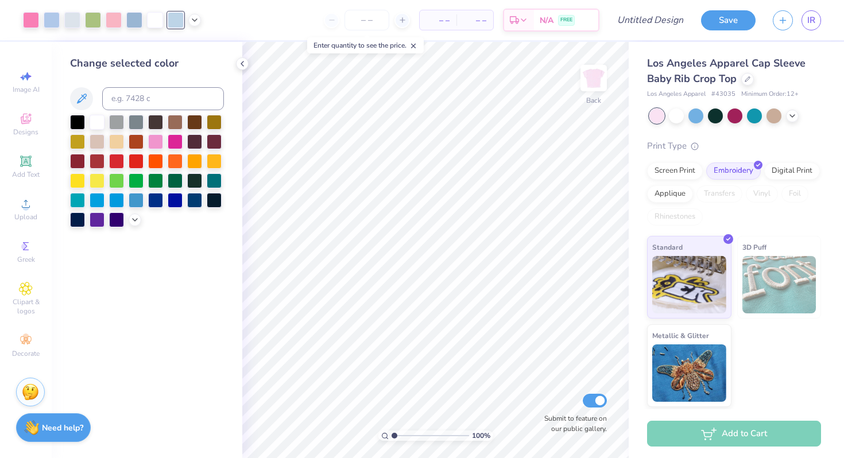
click at [409, 17] on div at bounding box center [367, 20] width 86 height 21
click at [407, 17] on div at bounding box center [402, 21] width 16 height 16
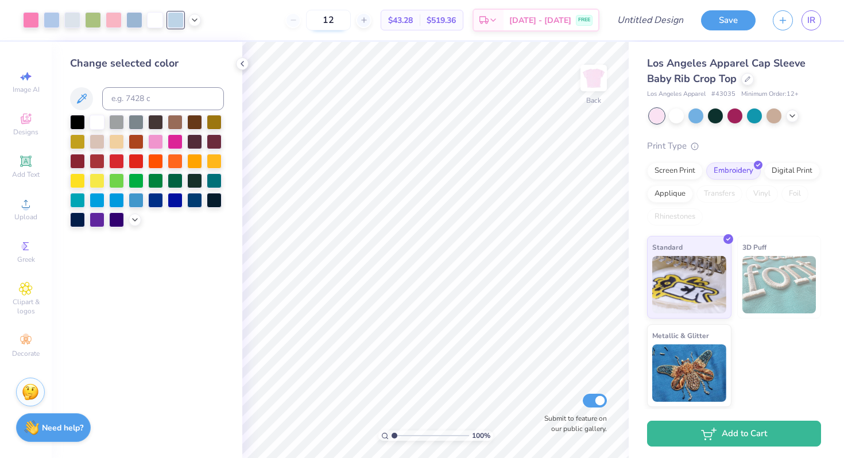
drag, startPoint x: 364, startPoint y: 22, endPoint x: 335, endPoint y: 18, distance: 29.6
click at [334, 18] on input "12" at bounding box center [328, 20] width 45 height 21
type input "51"
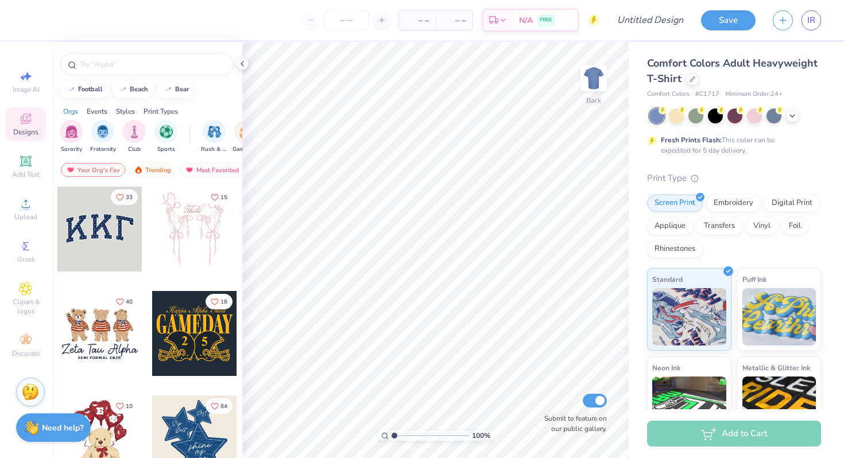
click at [179, 223] on div at bounding box center [194, 229] width 85 height 85
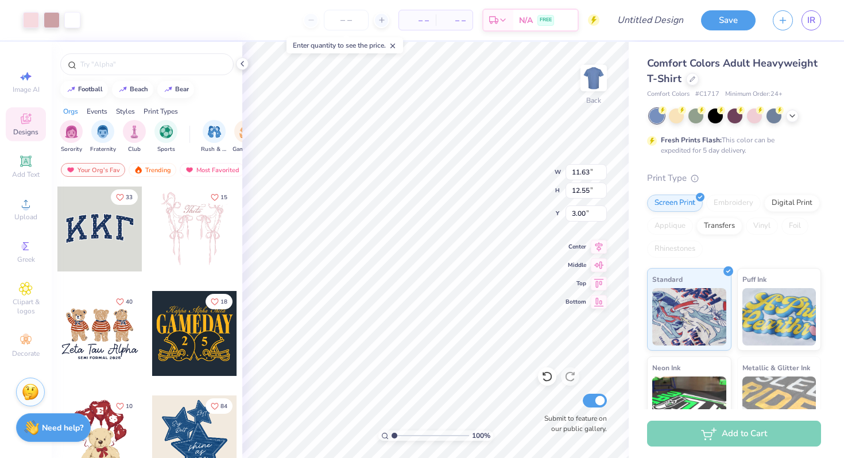
click at [372, 14] on div at bounding box center [346, 20] width 86 height 21
click at [378, 14] on div at bounding box center [382, 21] width 16 height 16
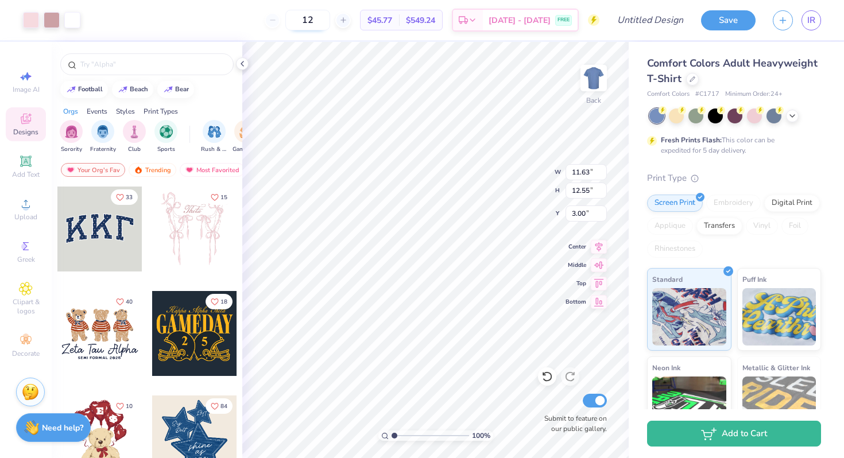
drag, startPoint x: 335, startPoint y: 18, endPoint x: 318, endPoint y: 21, distance: 16.9
click at [318, 21] on input "12" at bounding box center [307, 20] width 45 height 21
drag, startPoint x: 341, startPoint y: 17, endPoint x: 307, endPoint y: 17, distance: 33.9
click at [308, 17] on div "12" at bounding box center [308, 20] width 86 height 21
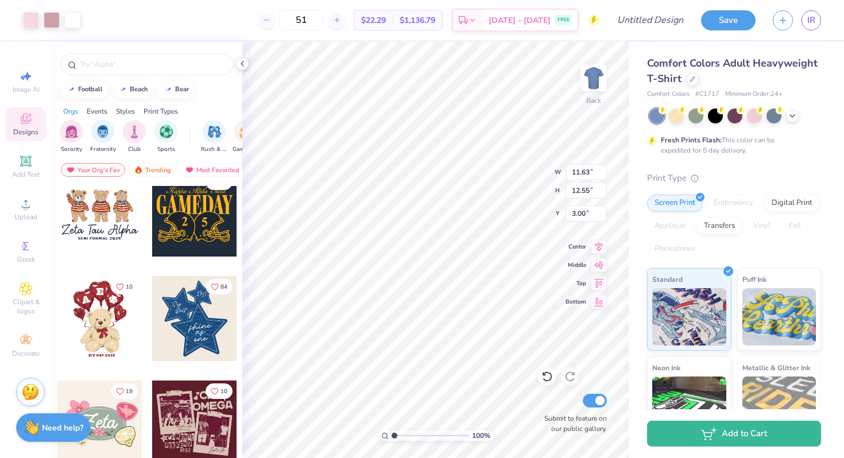
scroll to position [138, 0]
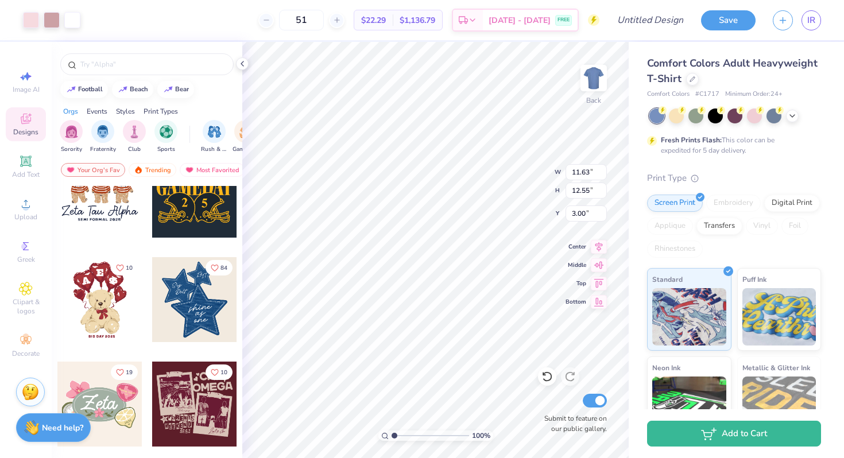
type input "51"
click at [182, 305] on div at bounding box center [194, 299] width 85 height 85
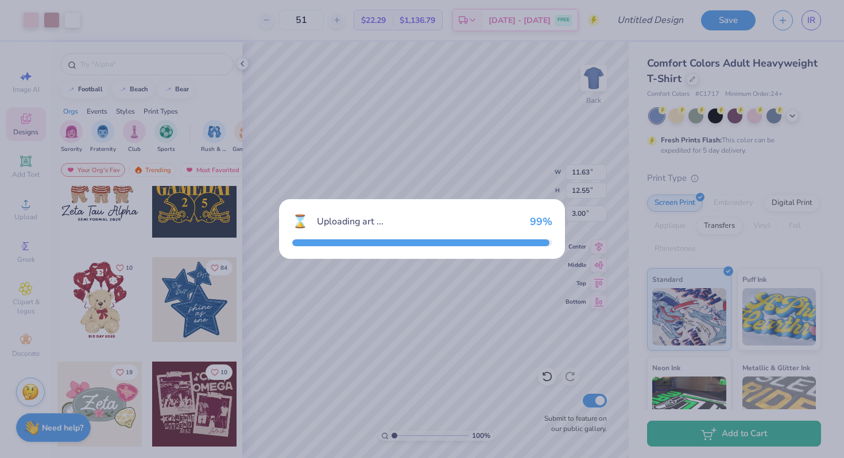
type input "9.69"
type input "11.32"
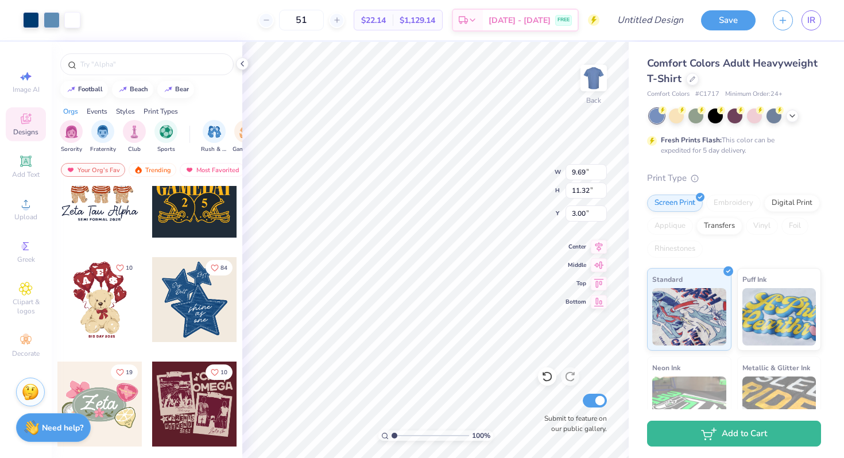
type input "11.63"
type input "12.55"
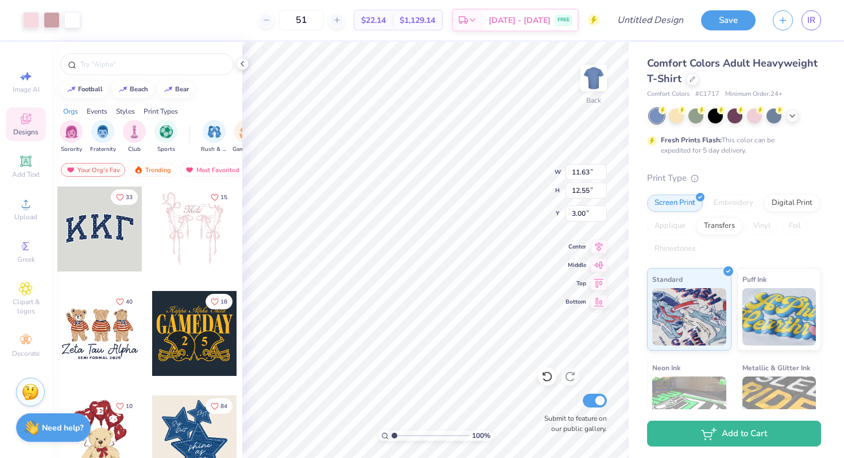
click at [191, 231] on div at bounding box center [194, 229] width 85 height 85
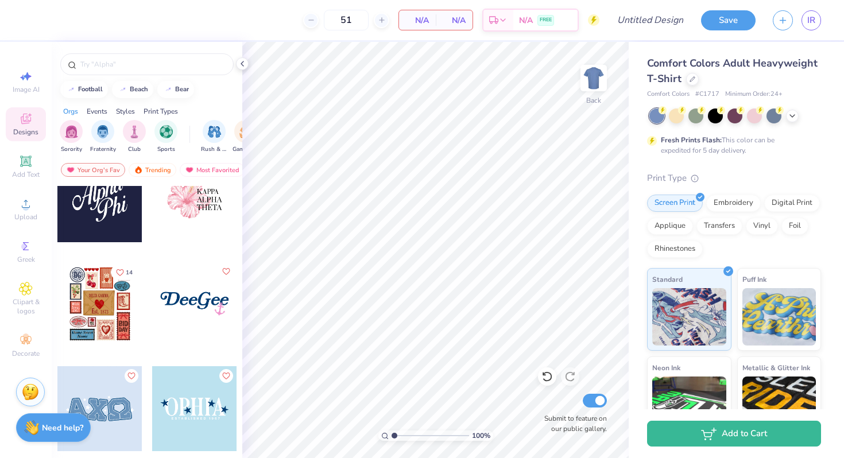
scroll to position [2644, 0]
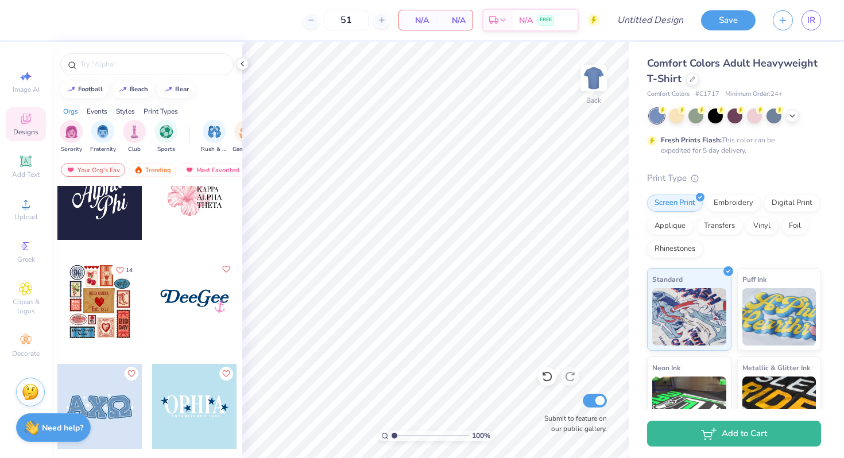
click at [82, 312] on div at bounding box center [99, 302] width 85 height 85
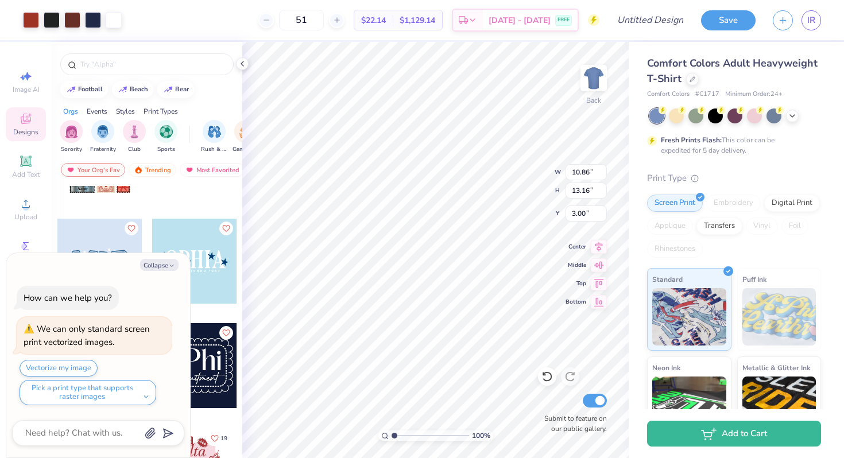
scroll to position [2790, 0]
click at [169, 266] on icon "button" at bounding box center [171, 265] width 7 height 7
type textarea "x"
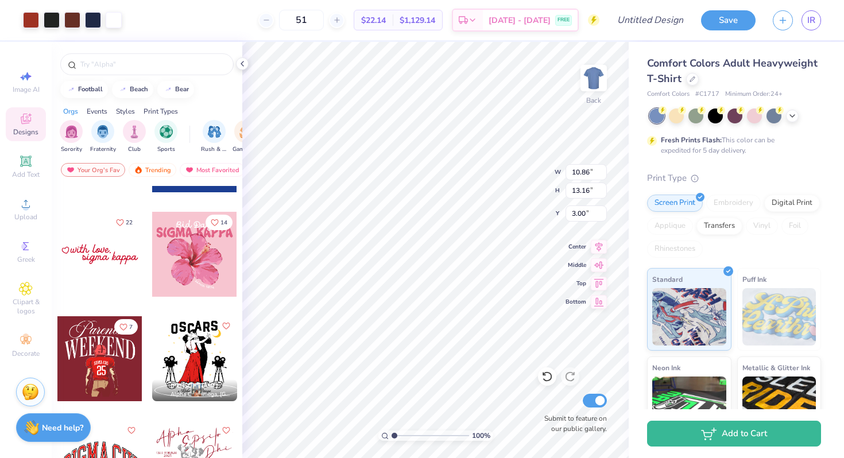
scroll to position [4067, 0]
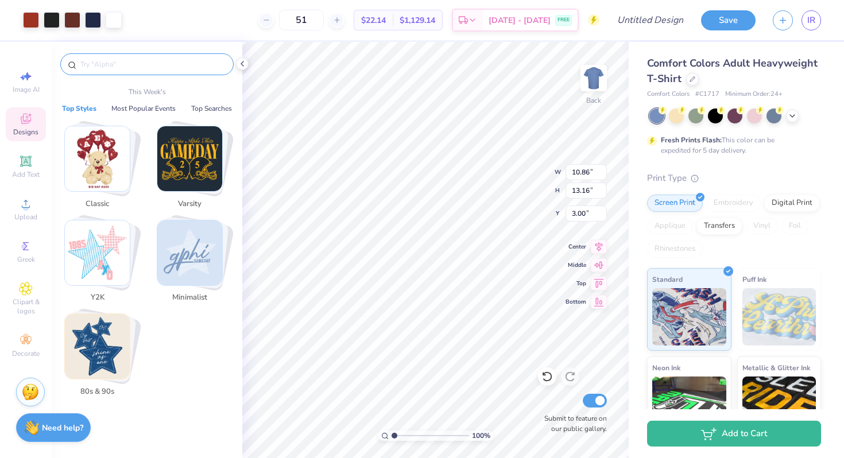
click at [123, 60] on input "text" at bounding box center [152, 64] width 147 height 11
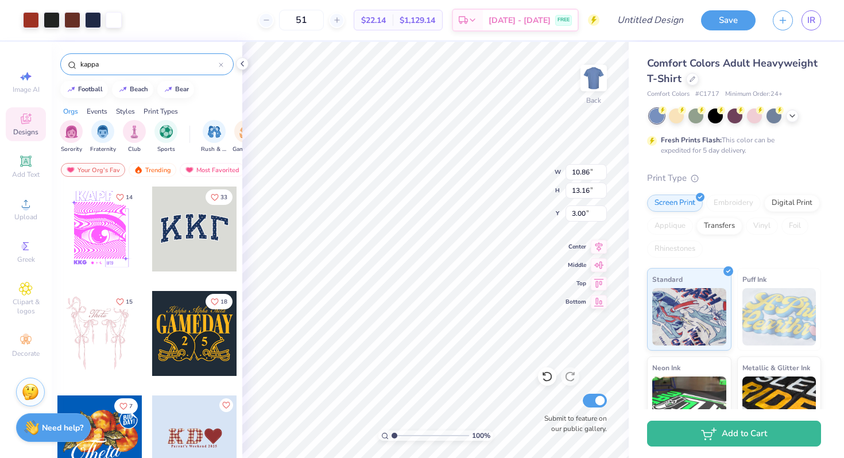
type input "kappa"
click at [196, 235] on div at bounding box center [194, 229] width 85 height 85
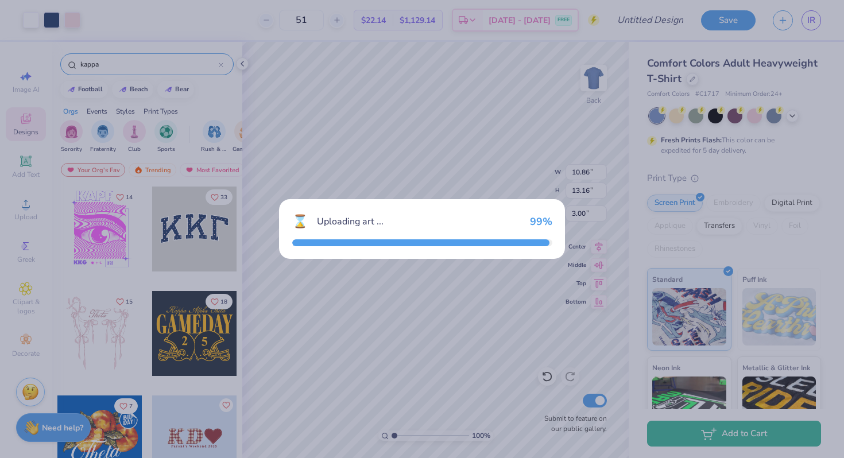
type input "10.44"
type input "4.58"
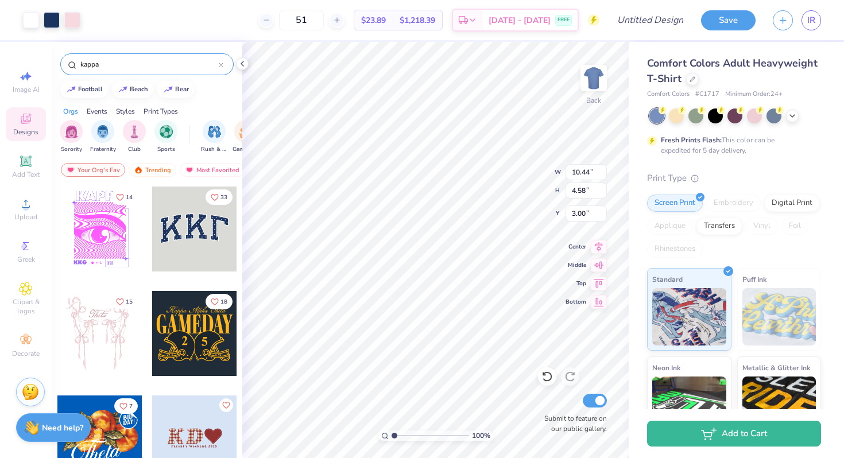
type input "10.86"
type input "13.16"
type input "3.34"
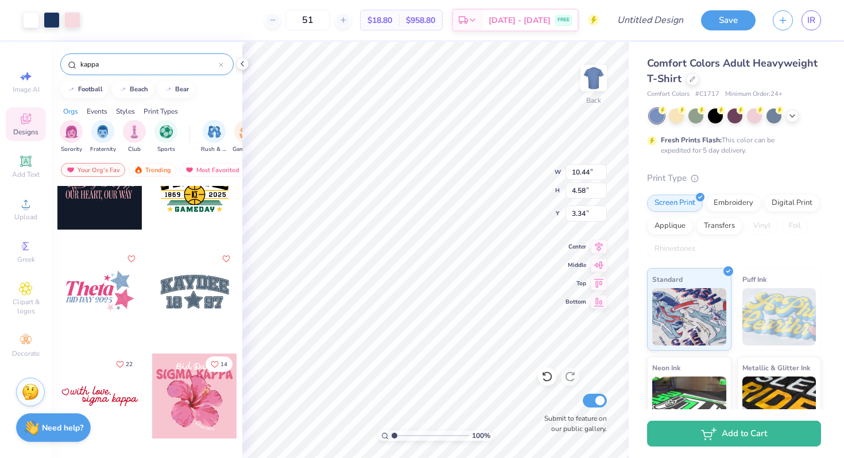
scroll to position [694, 0]
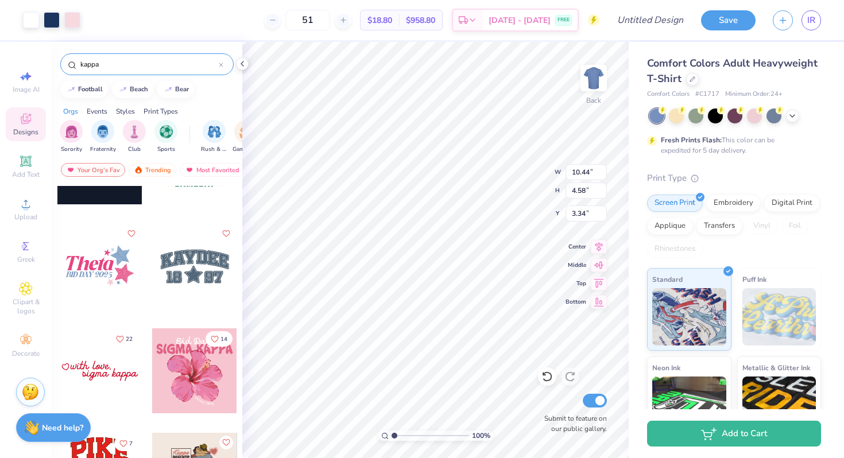
click at [113, 378] on div at bounding box center [99, 370] width 85 height 85
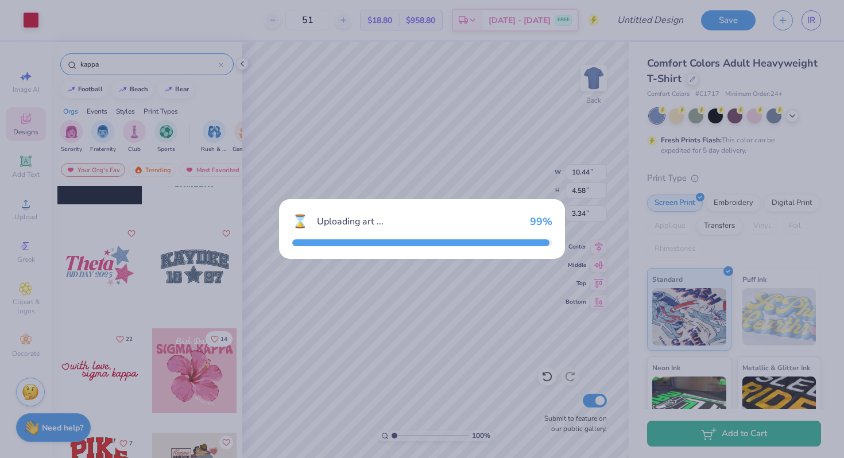
type input "8.21"
type input "2.06"
type input "3.00"
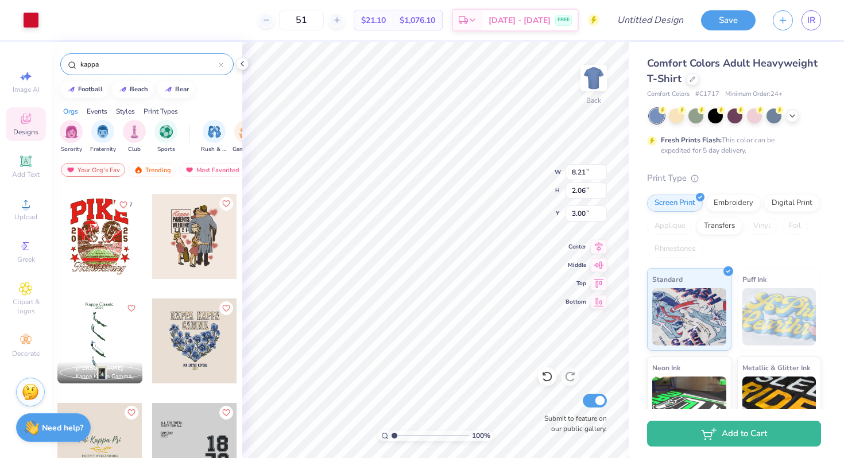
scroll to position [953, 0]
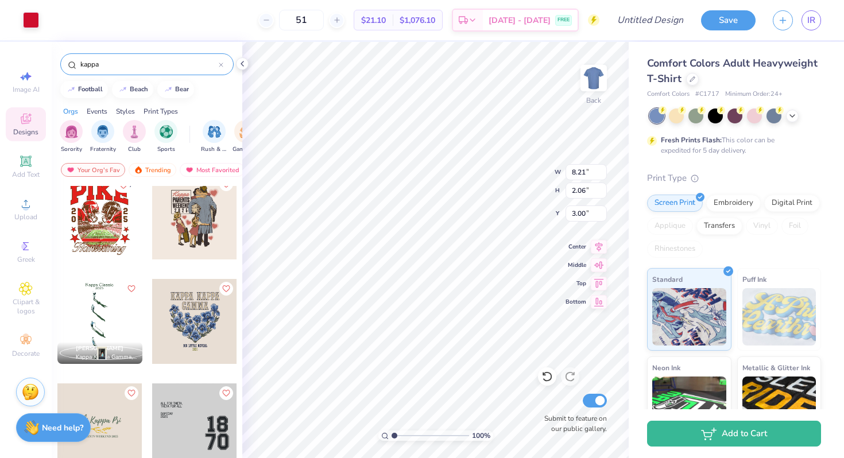
click at [201, 321] on div at bounding box center [194, 321] width 85 height 85
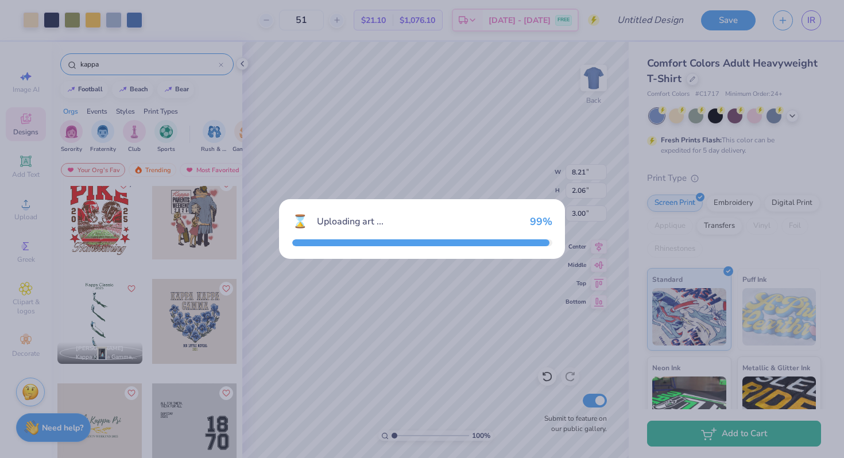
type input "8.80"
type input "10.12"
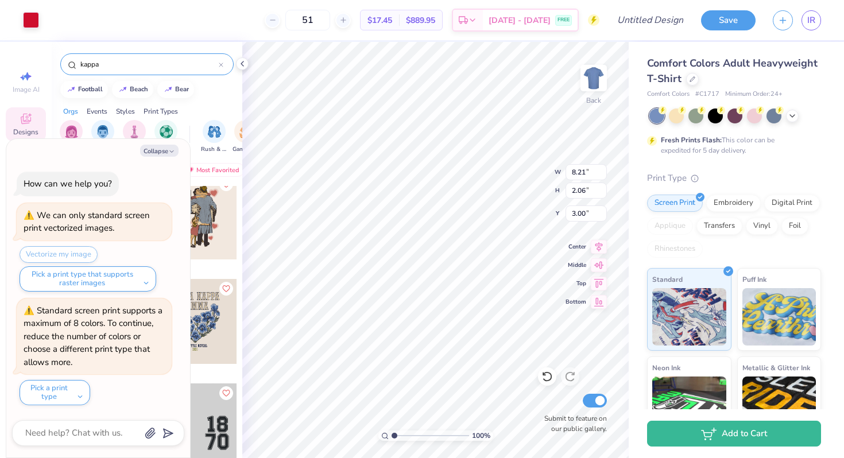
type textarea "x"
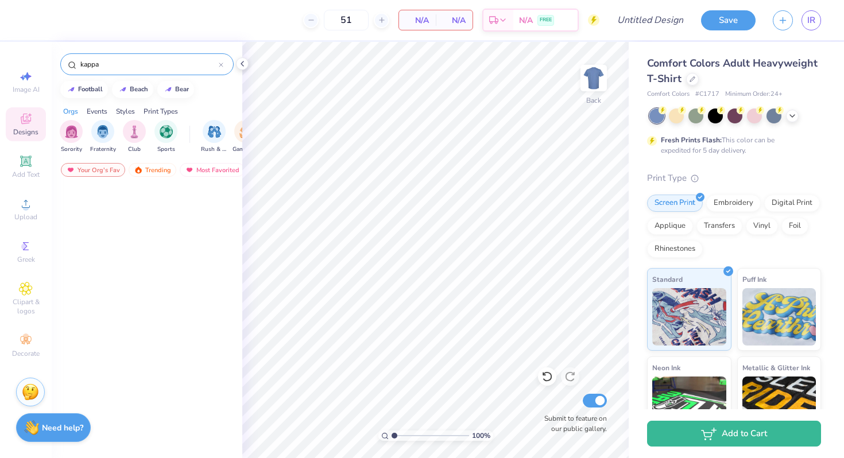
scroll to position [2406, 0]
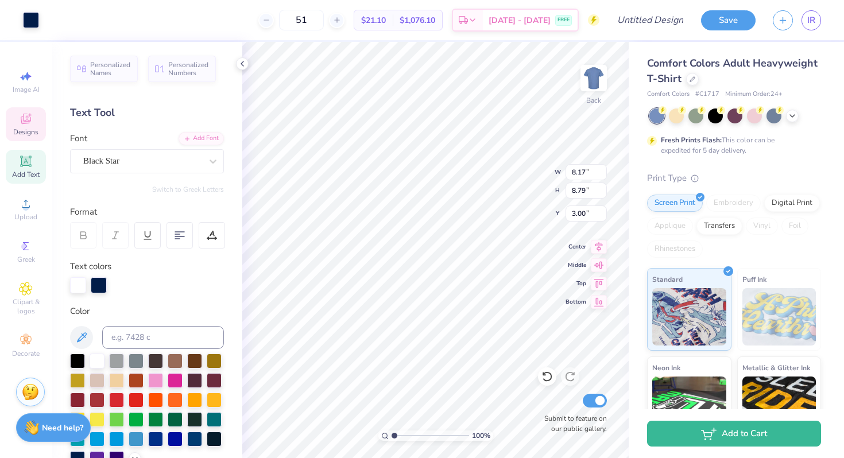
scroll to position [254, 0]
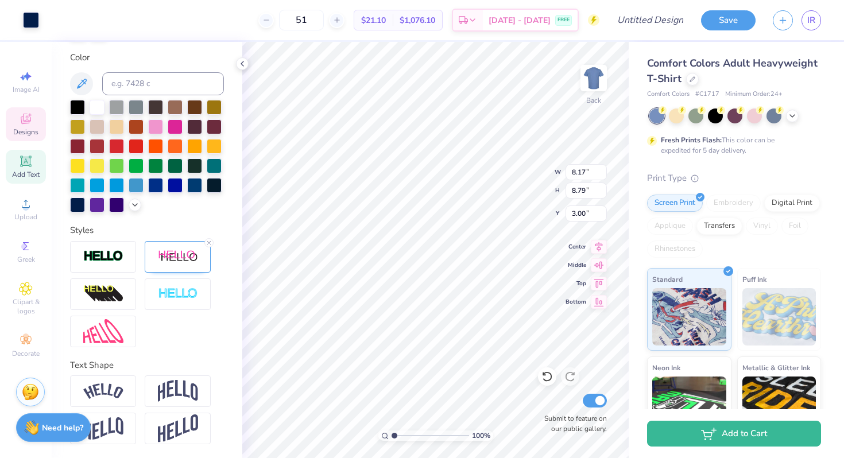
click at [28, 122] on icon at bounding box center [25, 120] width 9 height 7
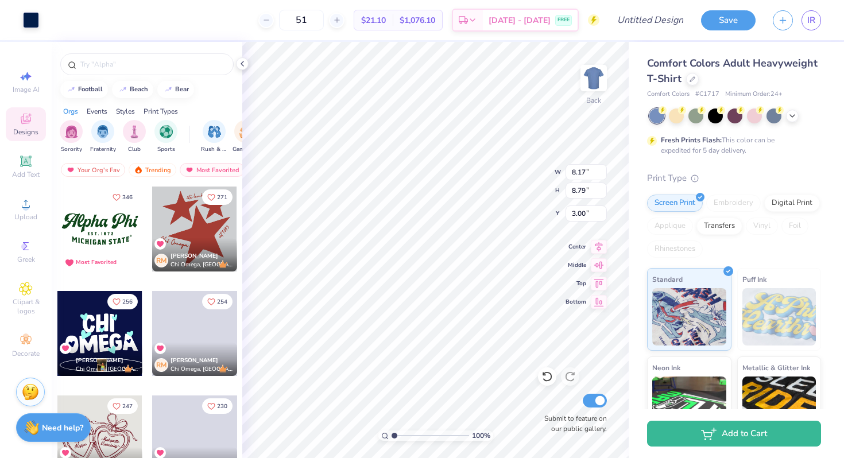
scroll to position [29, 0]
